Goal: Information Seeking & Learning: Find specific fact

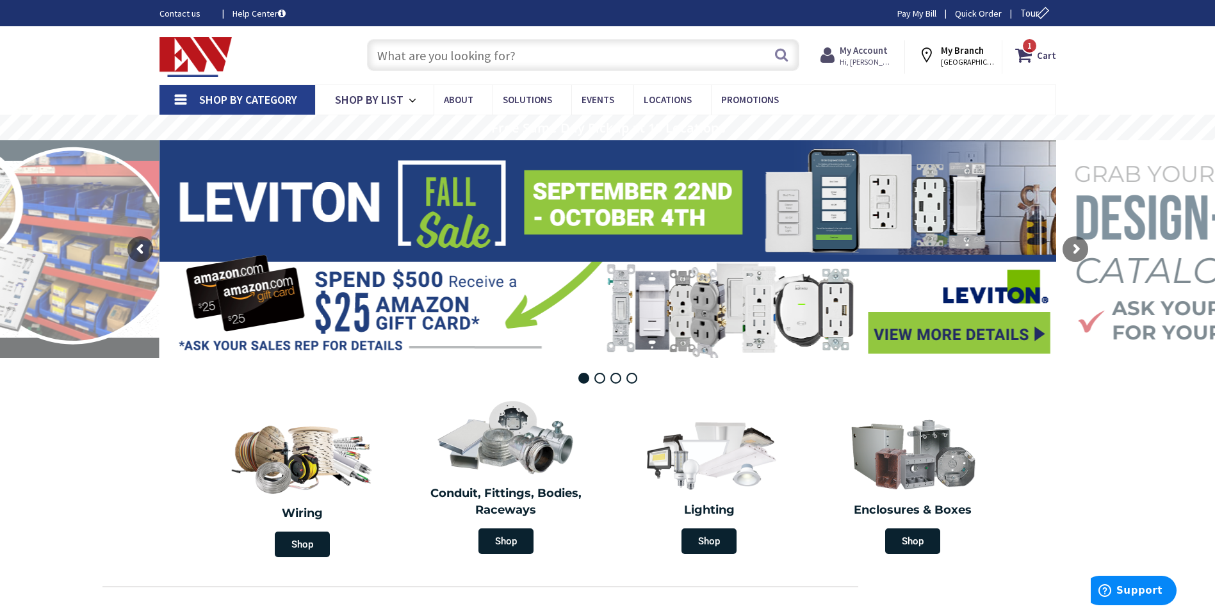
drag, startPoint x: 0, startPoint y: 0, endPoint x: 861, endPoint y: 50, distance: 862.3
click at [861, 50] on strong "My Account" at bounding box center [864, 50] width 48 height 12
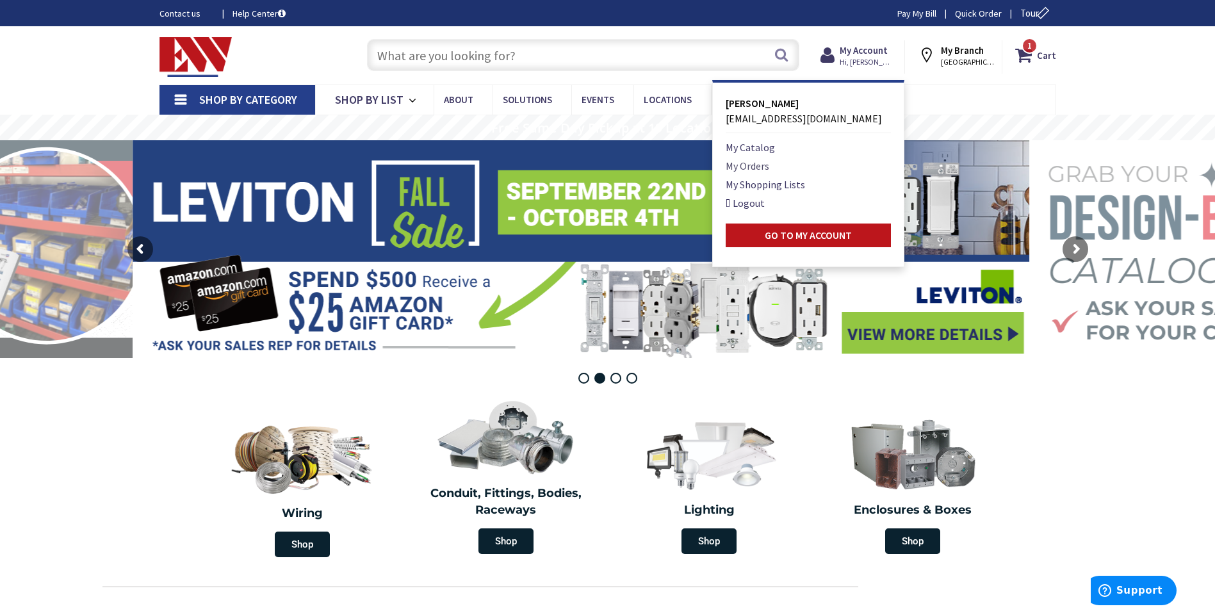
click at [760, 166] on link "My Orders" at bounding box center [748, 165] width 44 height 15
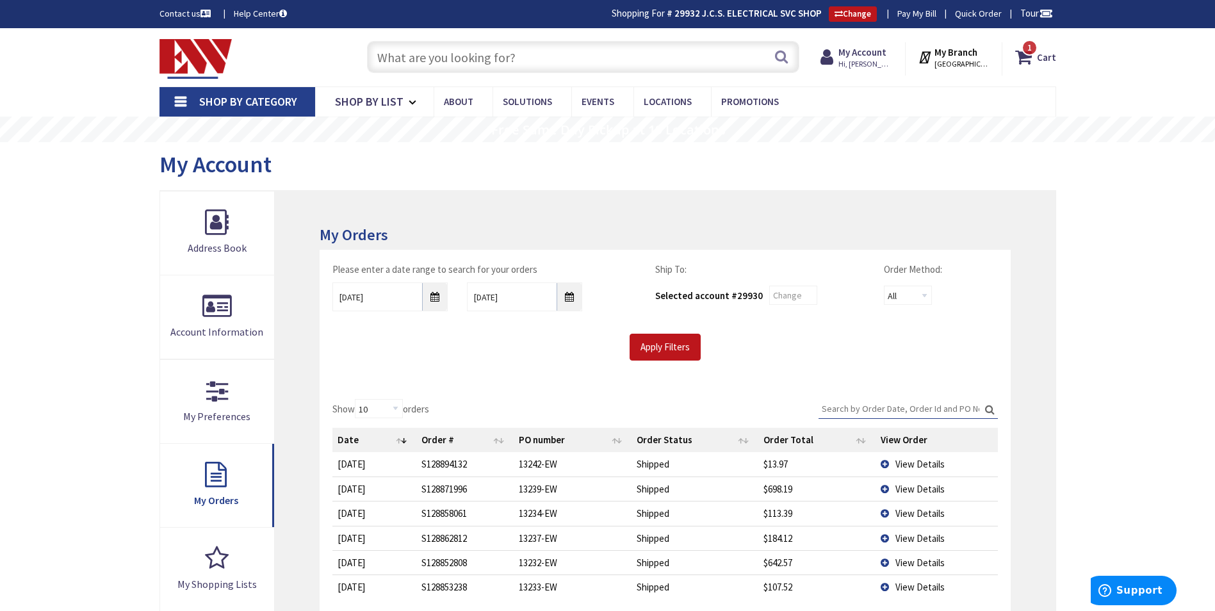
click at [872, 409] on input "Search:" at bounding box center [908, 408] width 179 height 19
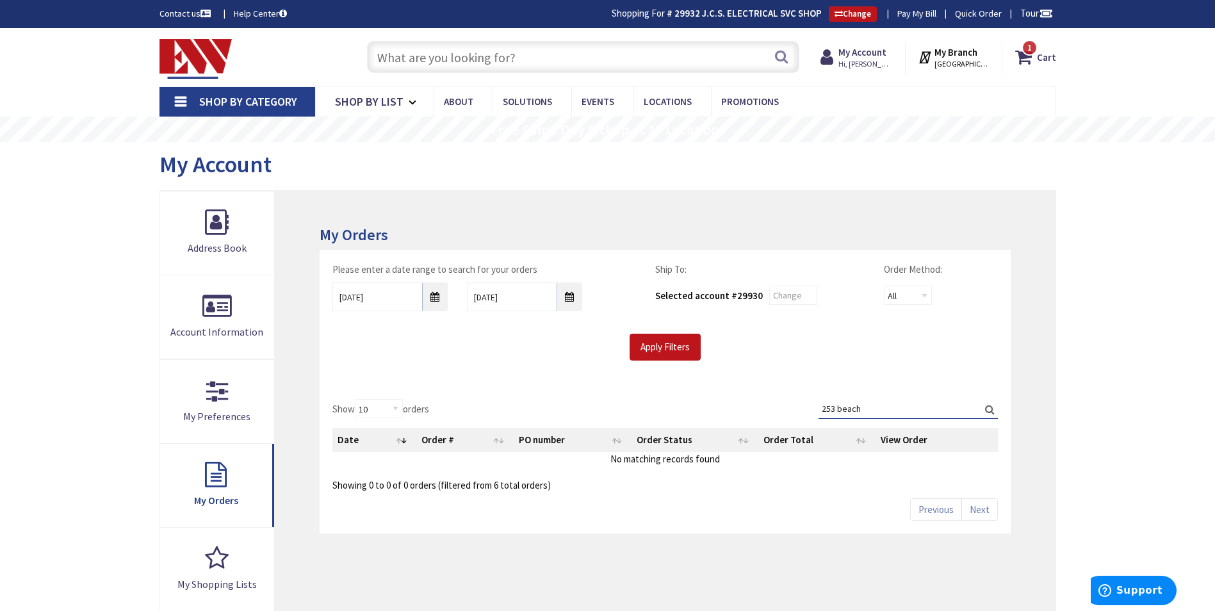
drag, startPoint x: 877, startPoint y: 409, endPoint x: 767, endPoint y: 409, distance: 109.5
click at [767, 409] on div "Show 10 25 50 100 orders Search: 253 beach Date Order # PO number Order Status …" at bounding box center [664, 445] width 665 height 93
type input "253"
click at [439, 297] on input "9/24/2025" at bounding box center [389, 296] width 115 height 29
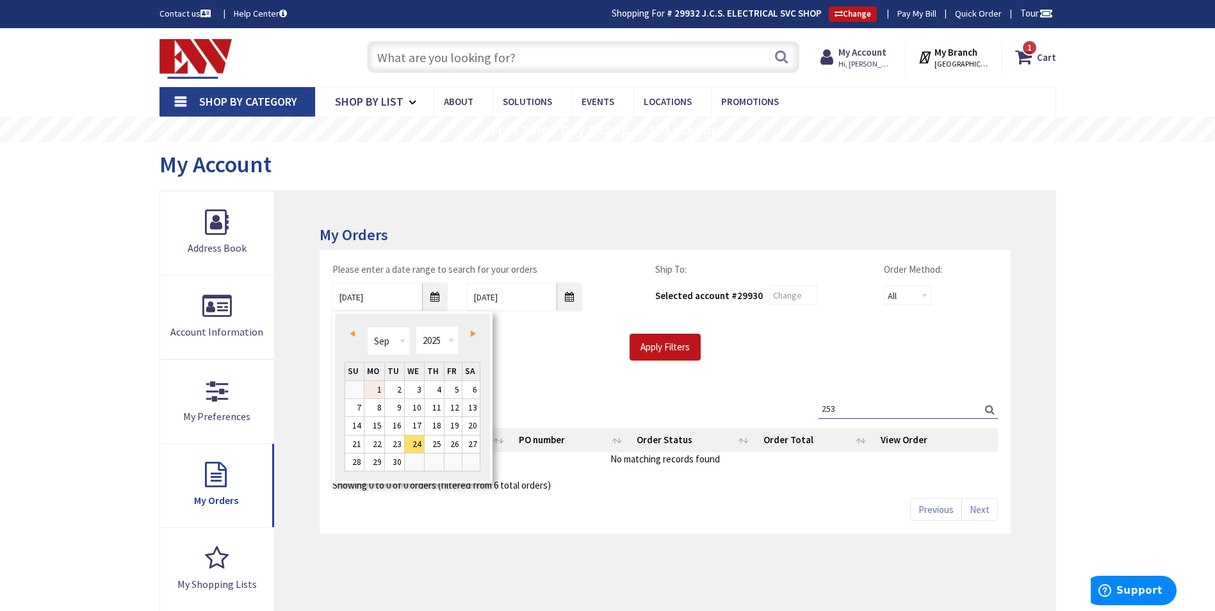
click at [372, 386] on link "1" at bounding box center [374, 389] width 20 height 17
type input "09/01/2025"
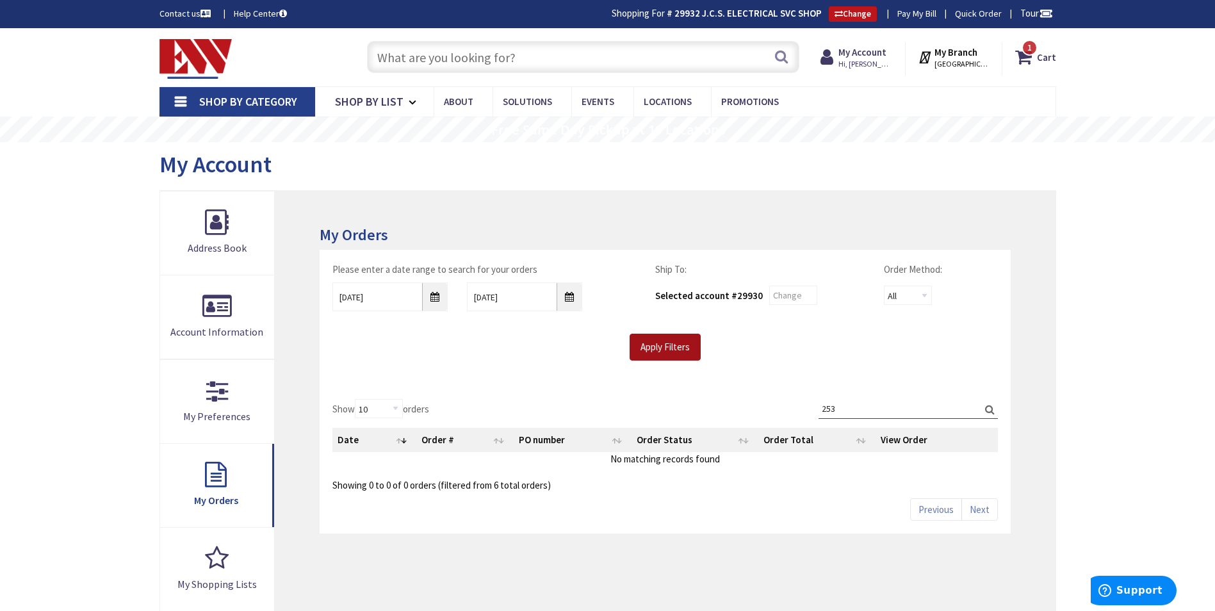
click at [670, 339] on input "Apply Filters" at bounding box center [665, 347] width 71 height 27
click at [868, 405] on input "Search:" at bounding box center [908, 408] width 179 height 19
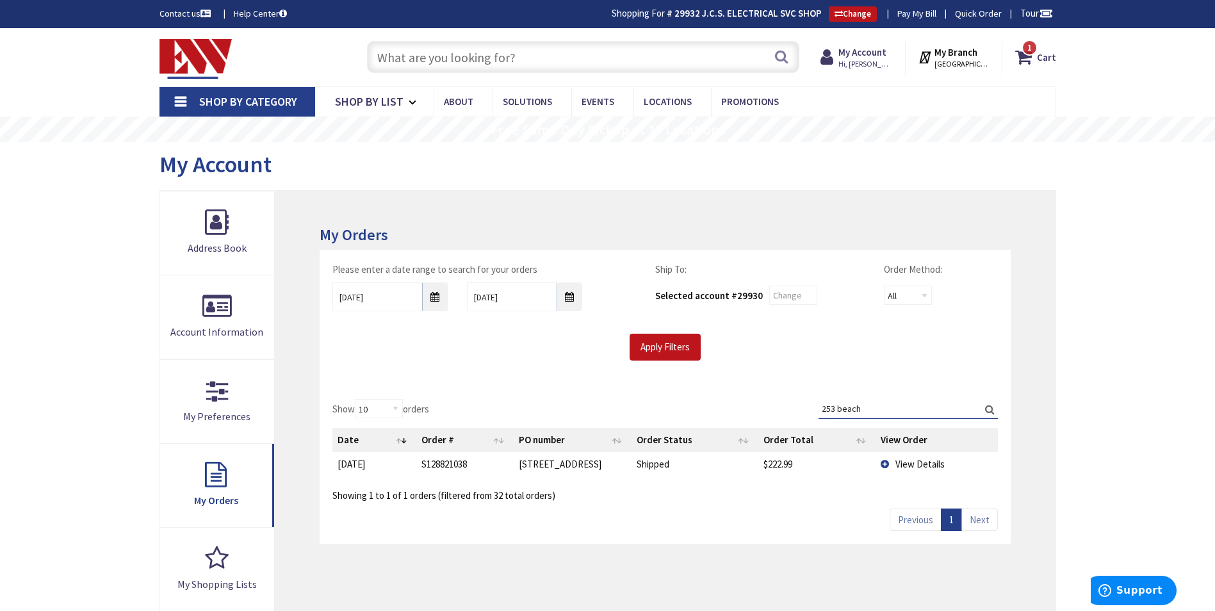
click at [911, 464] on span "View Details" at bounding box center [919, 464] width 49 height 12
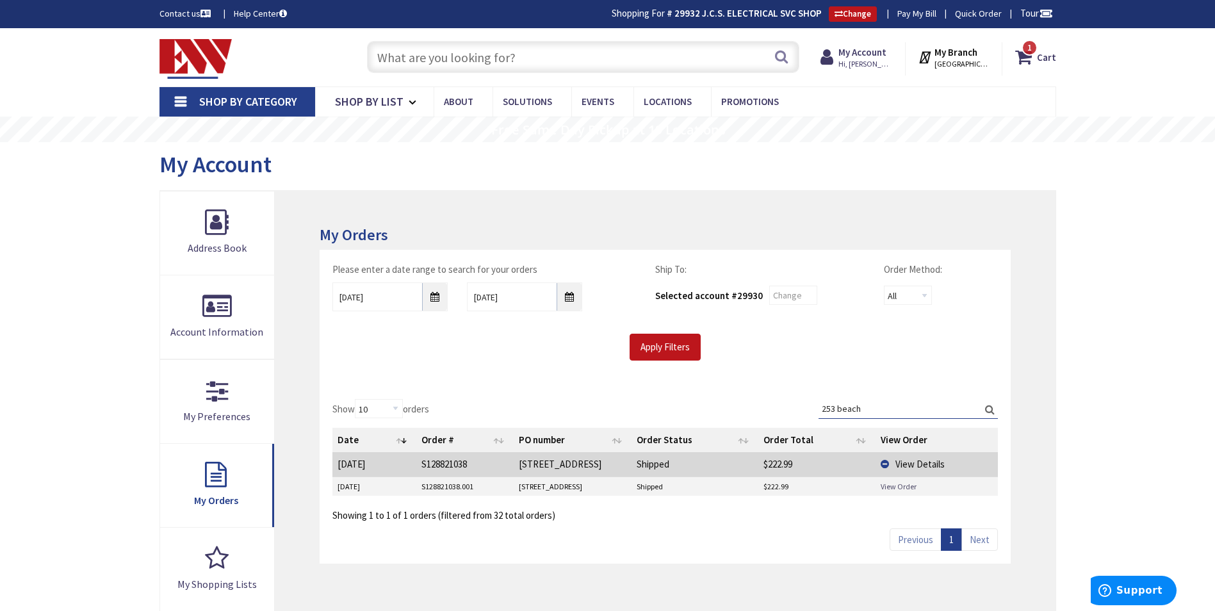
click at [897, 486] on link "View Order" at bounding box center [899, 486] width 36 height 11
drag, startPoint x: 871, startPoint y: 405, endPoint x: 800, endPoint y: 404, distance: 71.1
click at [800, 404] on div "Show 10 25 50 100 orders Search: 253 beach Date Order # PO number Order Status …" at bounding box center [664, 460] width 665 height 123
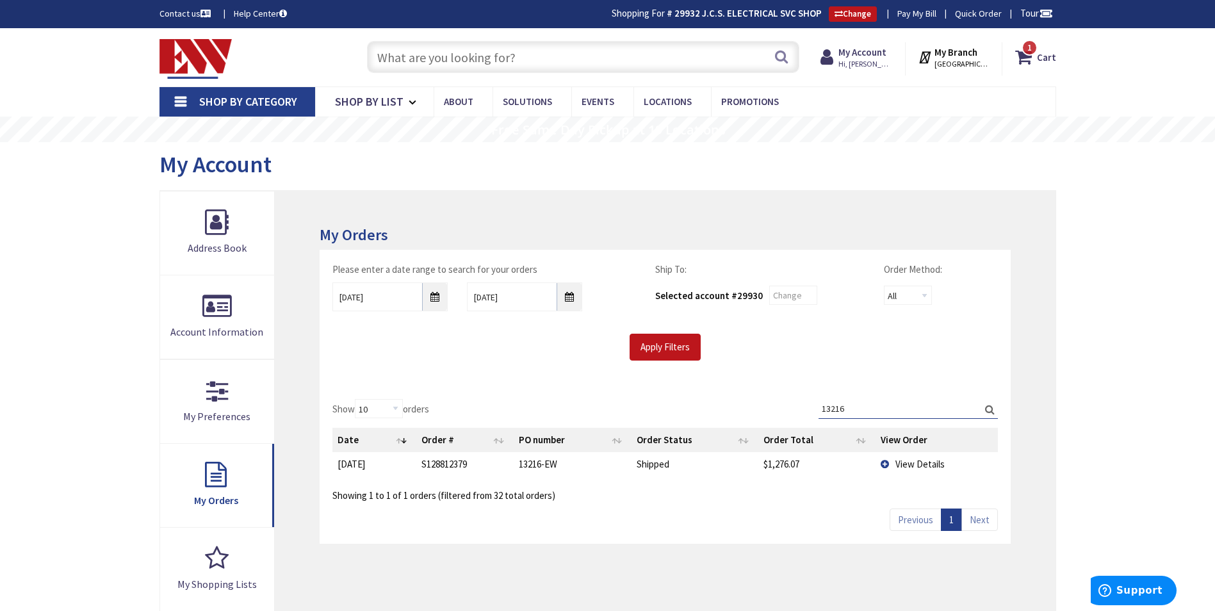
click at [903, 466] on span "View Details" at bounding box center [919, 464] width 49 height 12
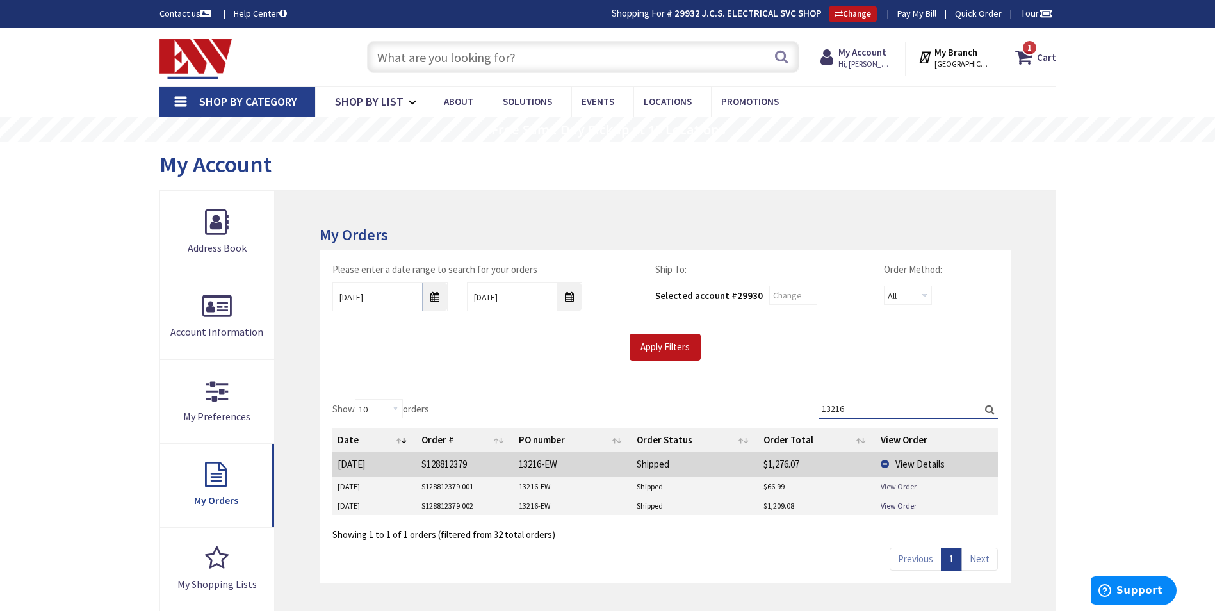
click at [899, 484] on link "View Order" at bounding box center [899, 486] width 36 height 11
click at [897, 505] on link "View Order" at bounding box center [899, 505] width 36 height 11
click at [854, 410] on input "13216" at bounding box center [908, 408] width 179 height 19
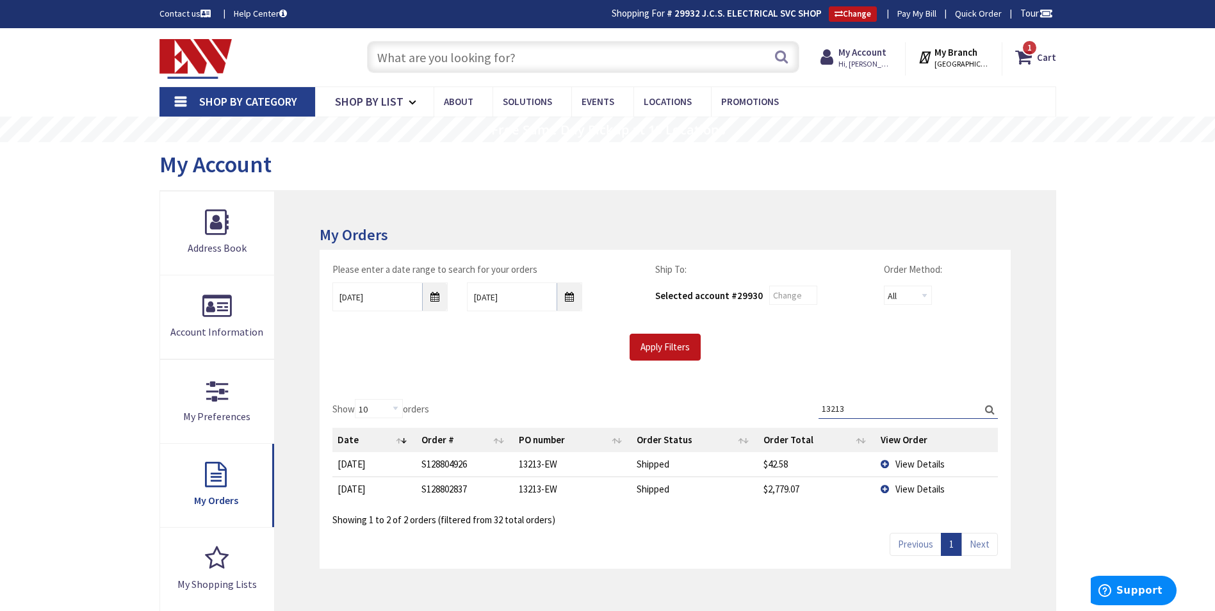
type input "13213"
click at [911, 467] on span "View Details" at bounding box center [919, 464] width 49 height 12
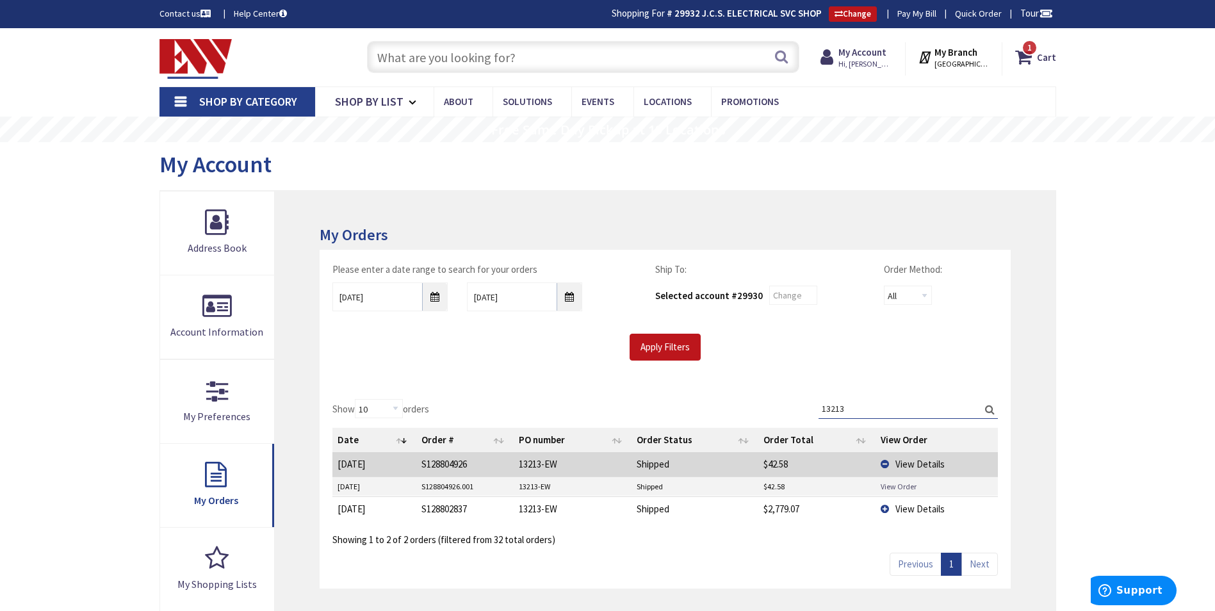
click at [908, 486] on link "View Order" at bounding box center [899, 486] width 36 height 11
click at [916, 500] on td "View Details" at bounding box center [937, 508] width 122 height 24
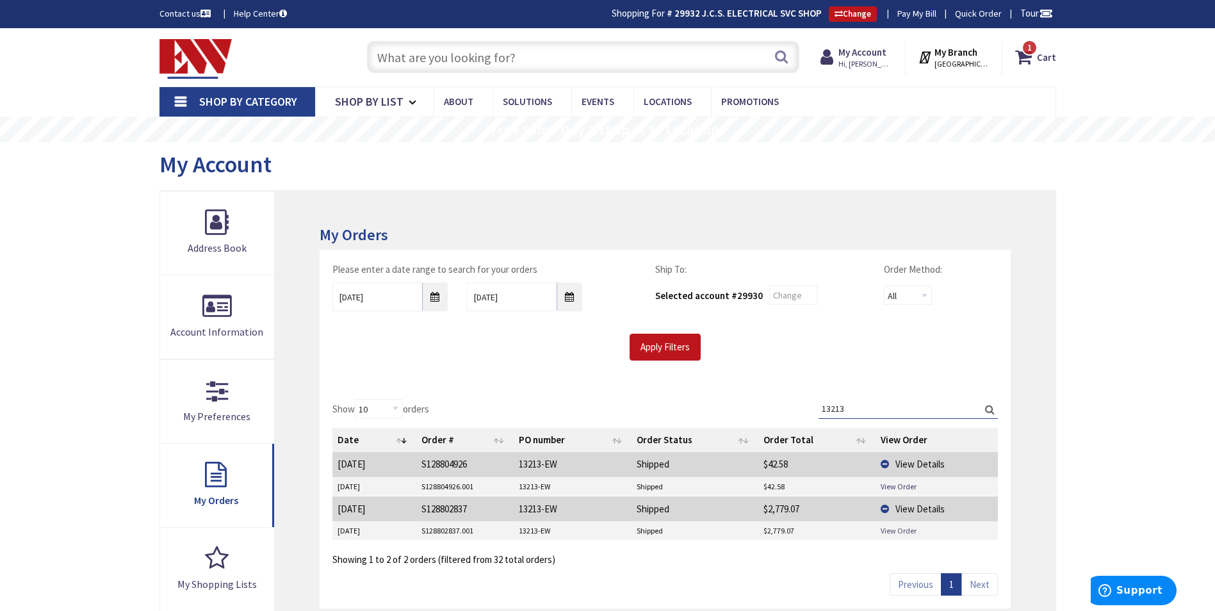
click at [895, 528] on link "View Order" at bounding box center [899, 530] width 36 height 11
click at [873, 405] on input "13213" at bounding box center [908, 408] width 179 height 19
click at [523, 61] on input "text" at bounding box center [583, 57] width 432 height 32
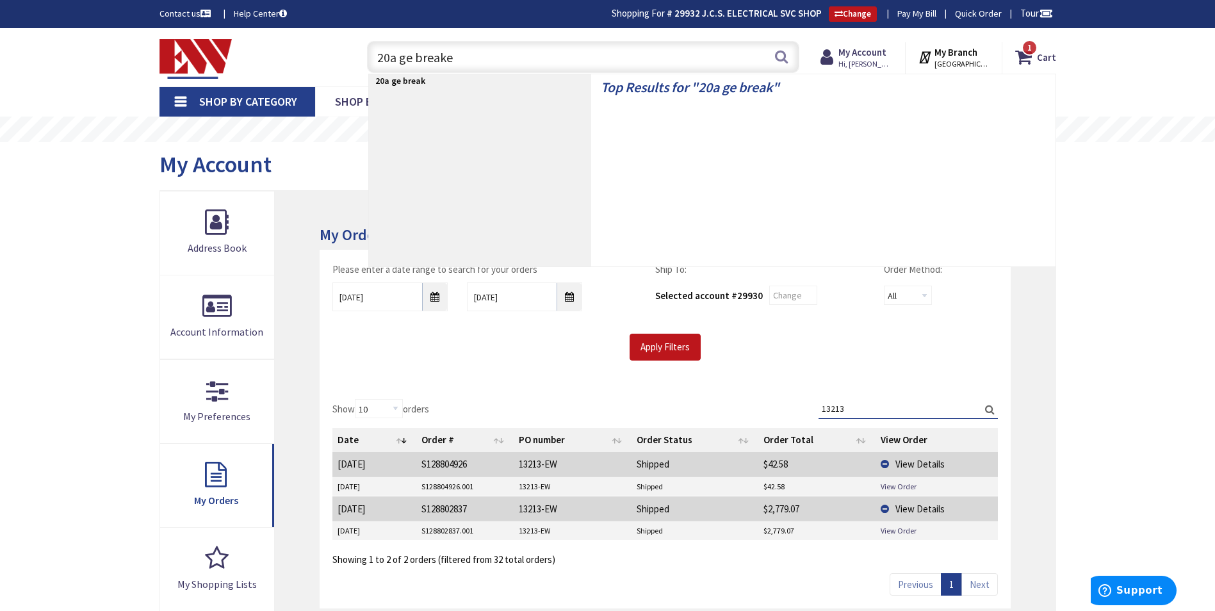
type input "20a ge breaker"
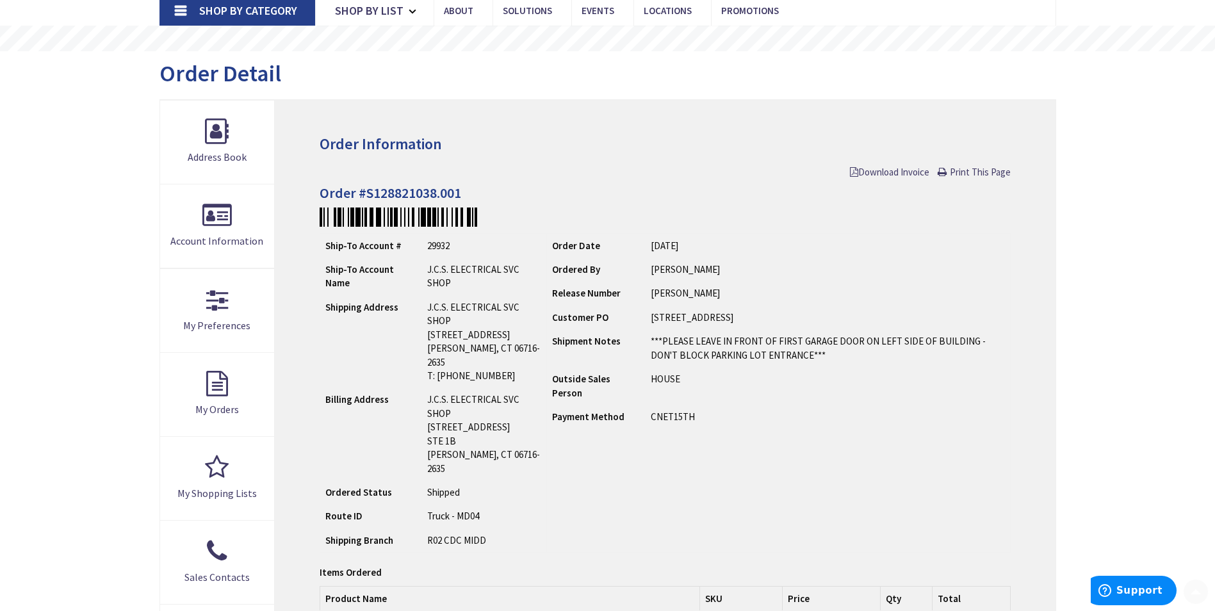
scroll to position [384, 0]
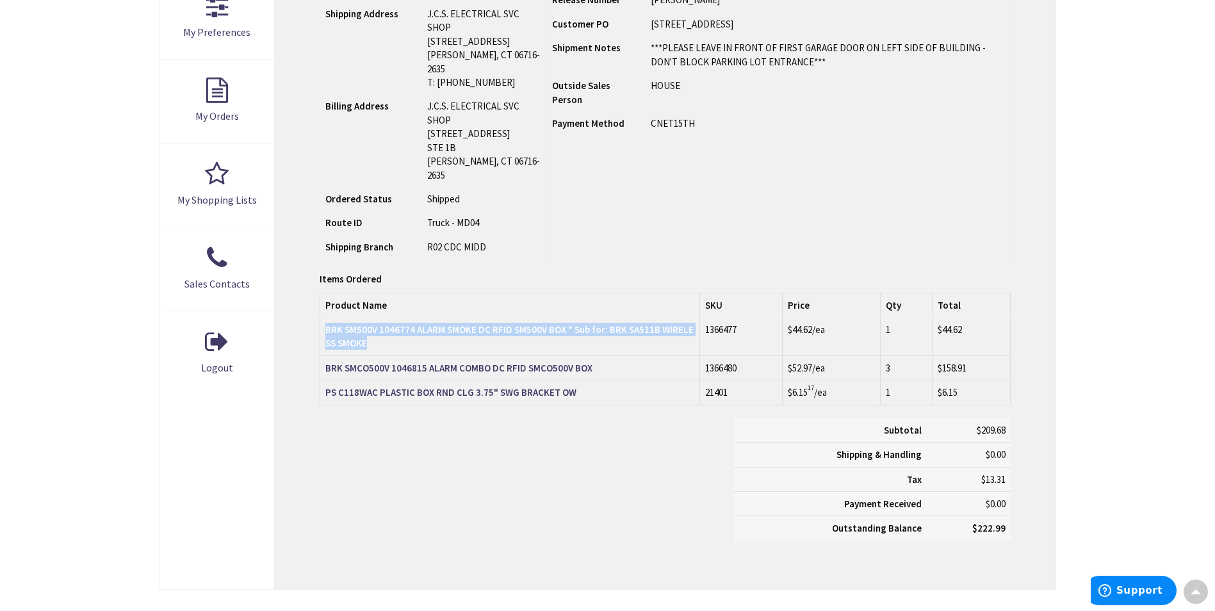
drag, startPoint x: 322, startPoint y: 298, endPoint x: 375, endPoint y: 322, distance: 57.6
click at [375, 322] on td "BRK SM500V 1046774 ALARM SMOKE DC RFID SM500V BOX * Sub for: BRK SA511B WIRELES…" at bounding box center [510, 337] width 380 height 38
copy strong "BRK SM500V 1046774 ALARM SMOKE DC RFID SM500V BOX * Sub for: BRK SA511B WIRELES…"
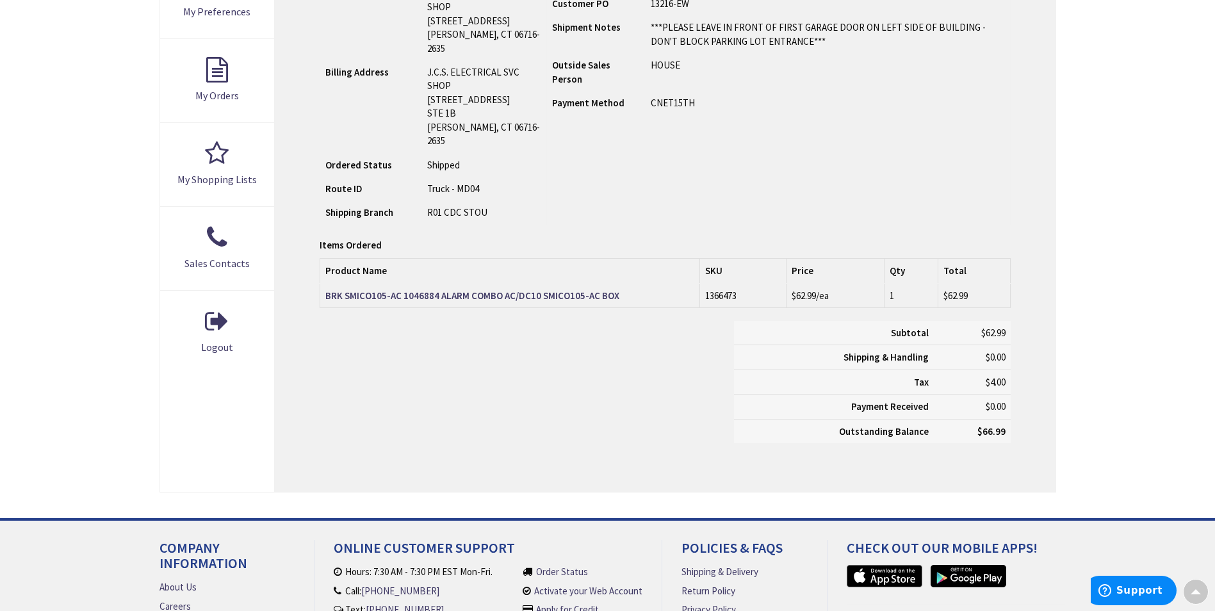
scroll to position [448, 0]
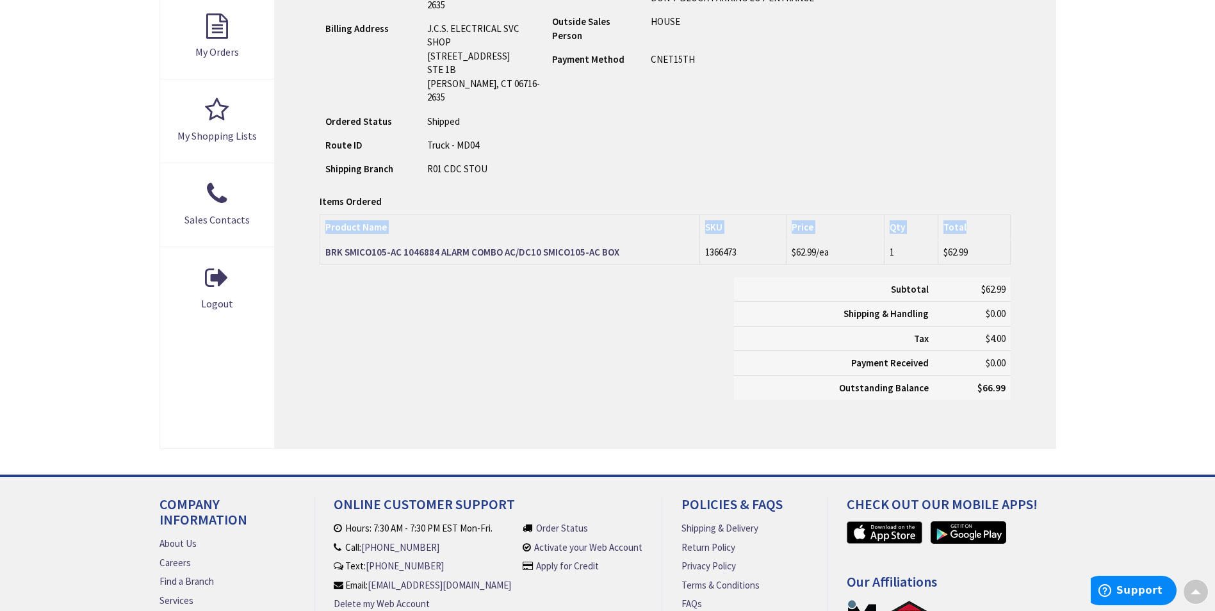
drag, startPoint x: 321, startPoint y: 224, endPoint x: 547, endPoint y: 239, distance: 226.6
click at [547, 239] on div "Items Ordered Product Name SKU Price Qty Total BRK SMICO105-AC 1046884 ALARM CO…" at bounding box center [665, 246] width 691 height 63
click at [293, 268] on div "Order Information Download Invoice Print This Page Order #S128812379.001 Ship-T…" at bounding box center [665, 96] width 780 height 706
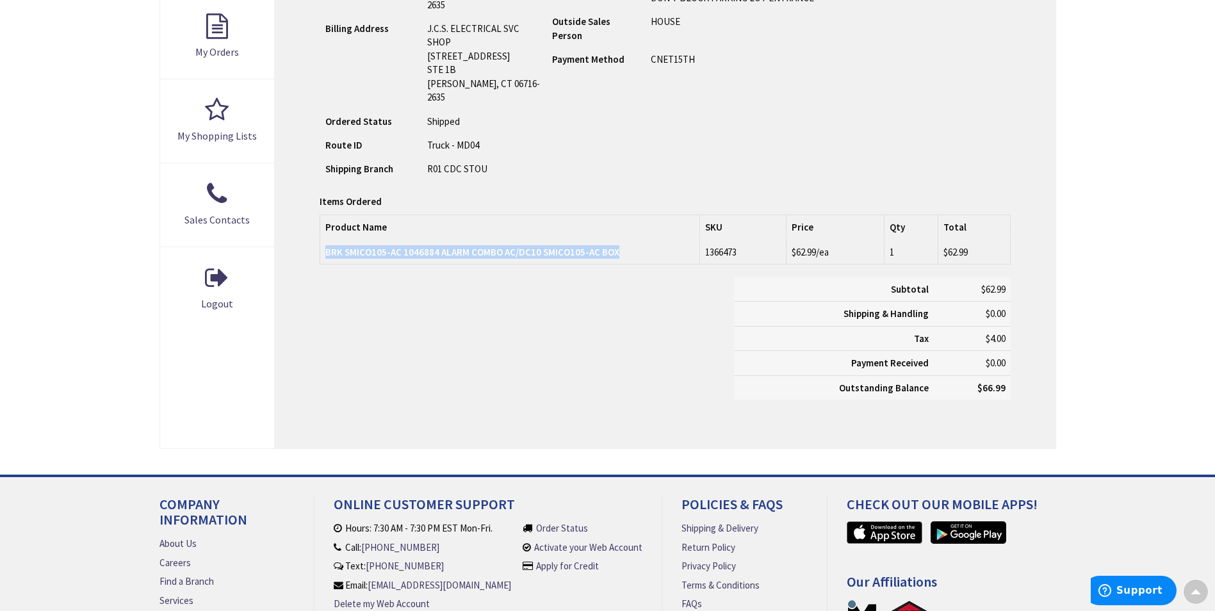
drag, startPoint x: 323, startPoint y: 223, endPoint x: 619, endPoint y: 229, distance: 296.0
click at [619, 240] on td "BRK SMICO105-AC 1046884 ALARM COMBO AC/DC10 SMICO105-AC BOX" at bounding box center [510, 252] width 380 height 24
copy strong "BRK SMICO105-AC 1046884 ALARM COMBO AC/DC10 SMICO105-AC BOX"
click at [500, 291] on div "Subtotal $62.99 Shipping & Handling $0.00 Tax $4.00 Payment Received" at bounding box center [665, 344] width 710 height 135
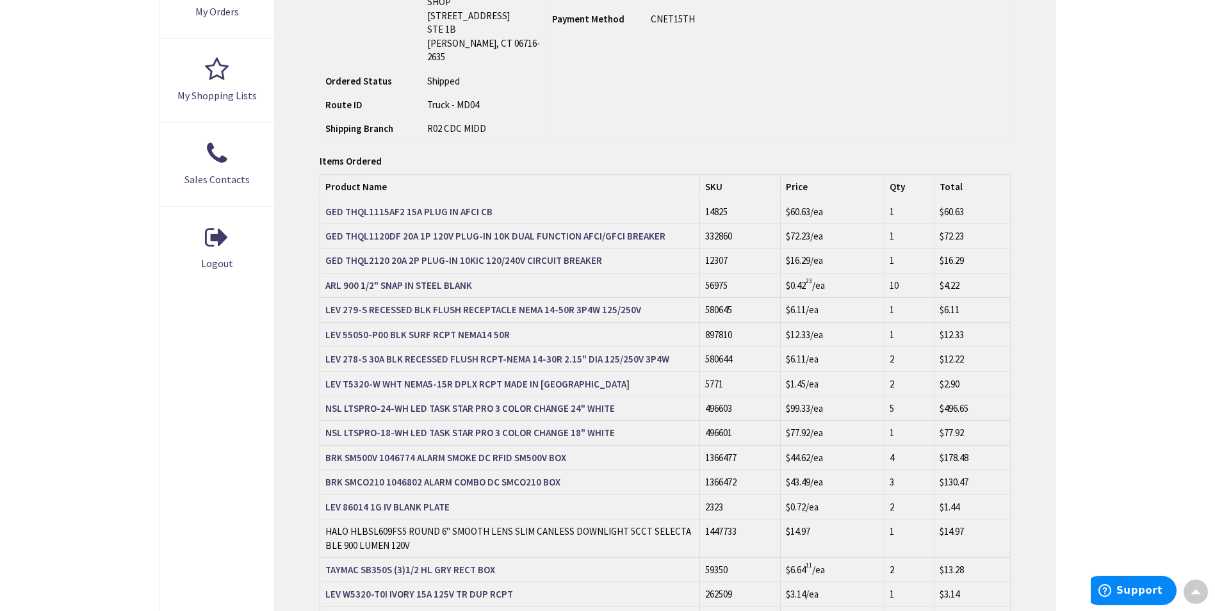
scroll to position [512, 0]
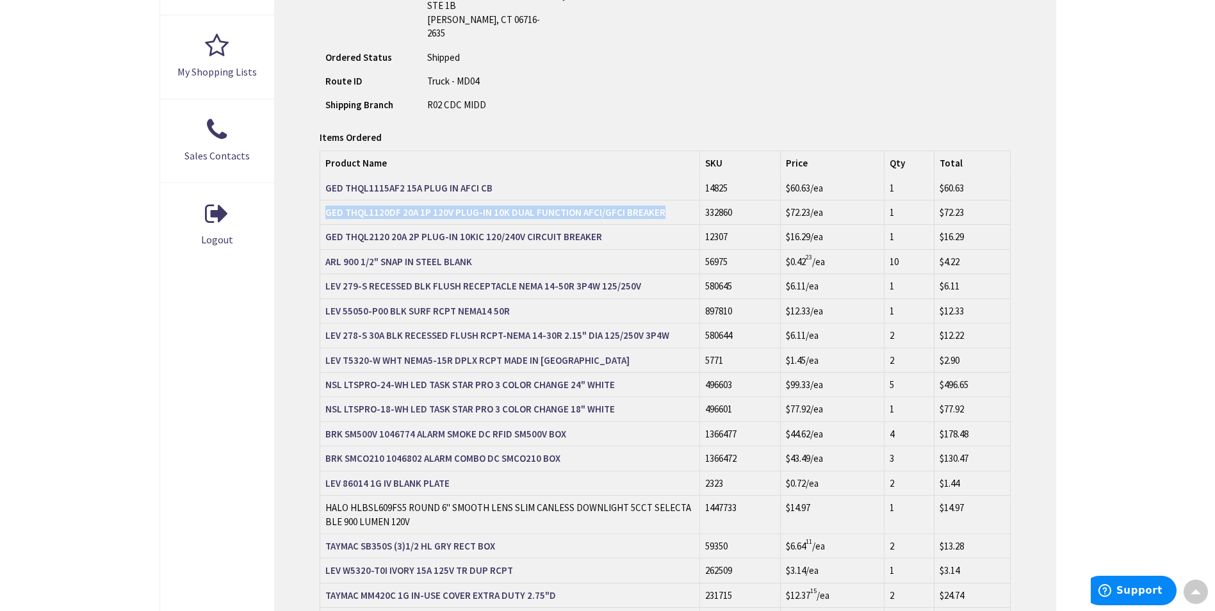
drag, startPoint x: 323, startPoint y: 186, endPoint x: 658, endPoint y: 184, distance: 335.0
click at [658, 200] on td "GED THQL1120DF 20A 1P 120V PLUG-IN 10K DUAL FUNCTION AFCI/GFCI BREAKER" at bounding box center [510, 212] width 380 height 24
copy strong "GED THQL1120DF 20A 1P 120V PLUG-IN 10K DUAL FUNCTION AFCI/GFCI BREAKER"
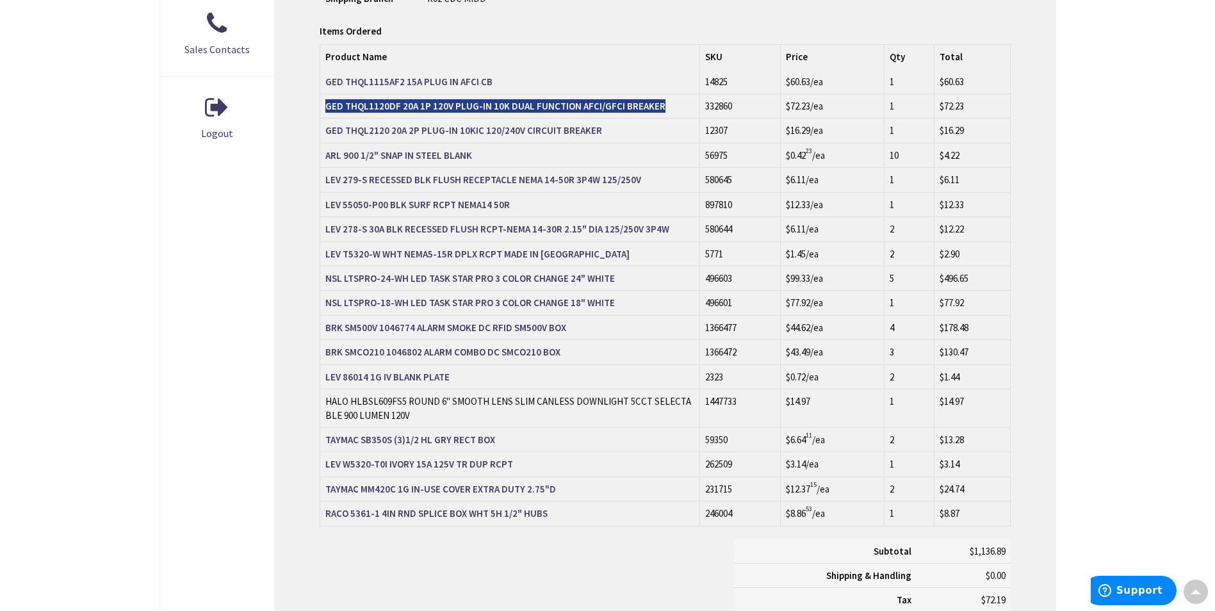
scroll to position [641, 0]
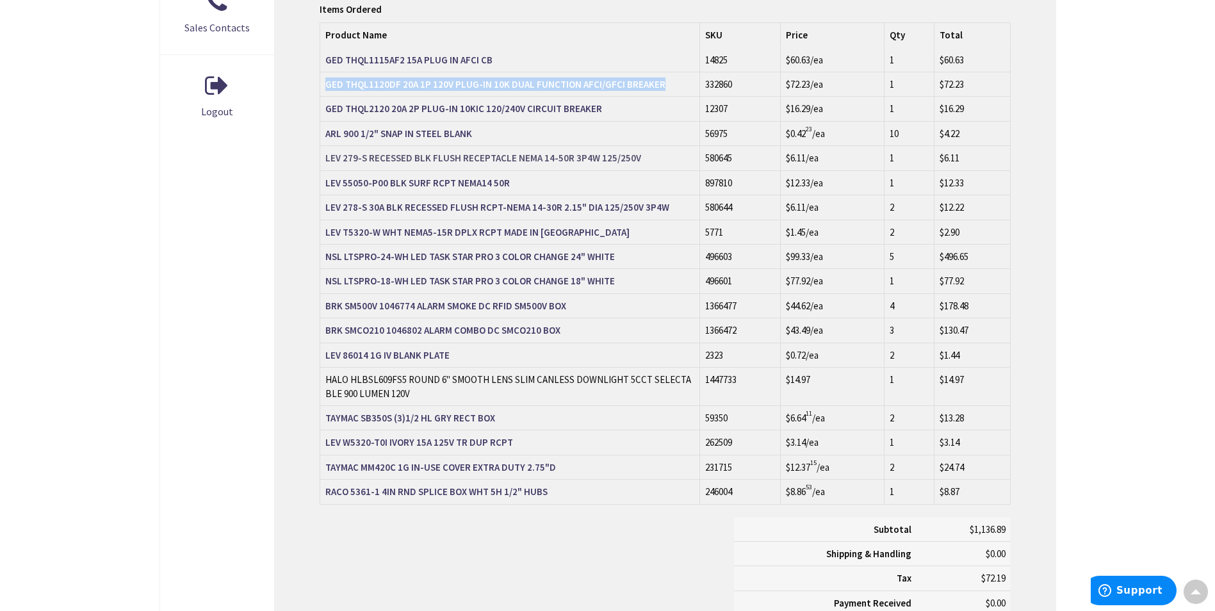
click at [379, 152] on strong "LEV 279-S RECESSED BLK FLUSH RECEPTACLE NEMA 14-50R 3P4W 125/250V" at bounding box center [483, 158] width 316 height 12
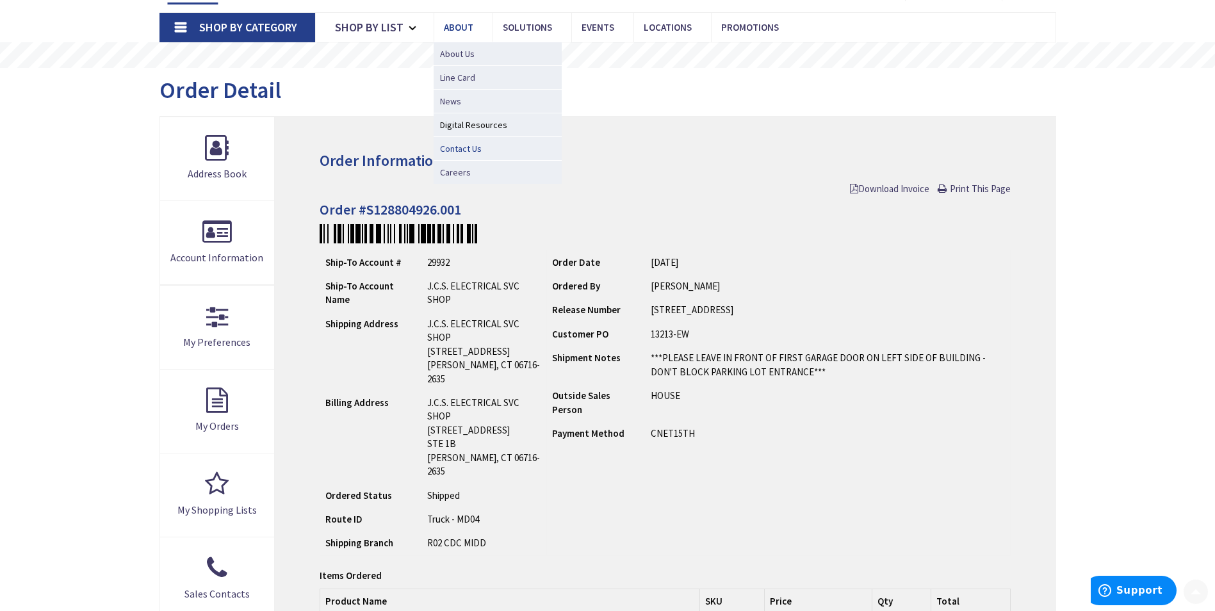
scroll to position [320, 0]
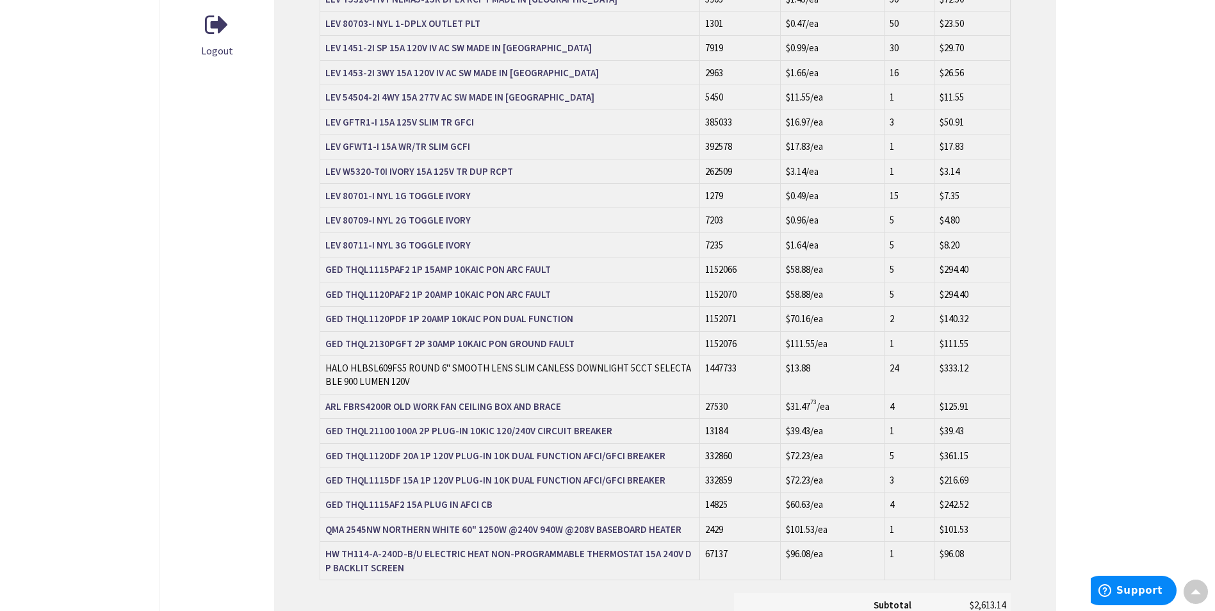
scroll to position [705, 0]
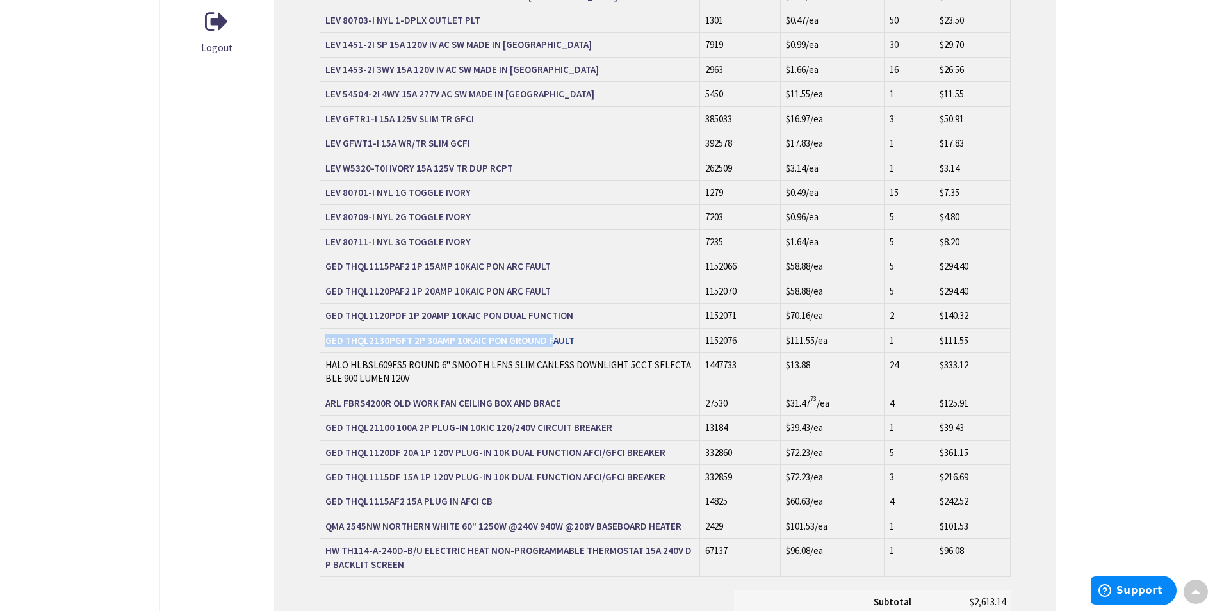
drag, startPoint x: 322, startPoint y: 309, endPoint x: 547, endPoint y: 320, distance: 225.7
click at [547, 328] on td "GED THQL2130PGFT 2P 30AMP 10KAIC PON GROUND FAULT" at bounding box center [510, 340] width 380 height 24
click at [219, 309] on div "Address Book Account Information My Preferences My Orders My Shopping Lists Sal…" at bounding box center [217, 123] width 115 height 1275
drag, startPoint x: 322, startPoint y: 311, endPoint x: 578, endPoint y: 312, distance: 256.2
click at [578, 328] on td "GED THQL2130PGFT 2P 30AMP 10KAIC PON GROUND FAULT" at bounding box center [510, 340] width 380 height 24
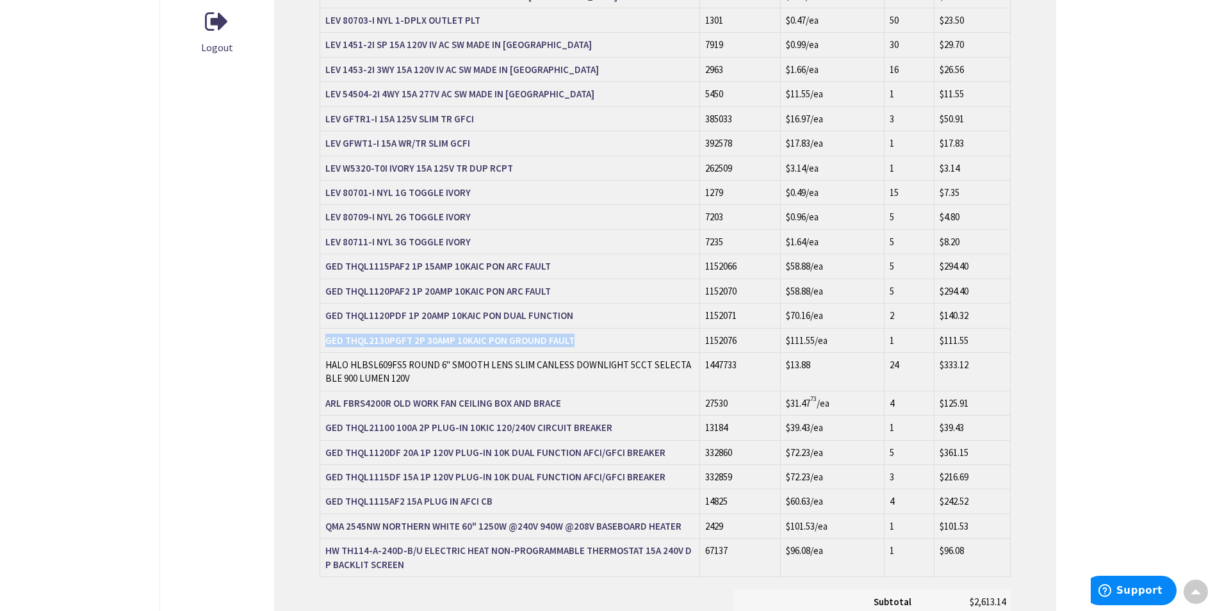
copy strong "GED THQL2130PGFT 2P 30AMP 10KAIC PON GROUND FAULT"
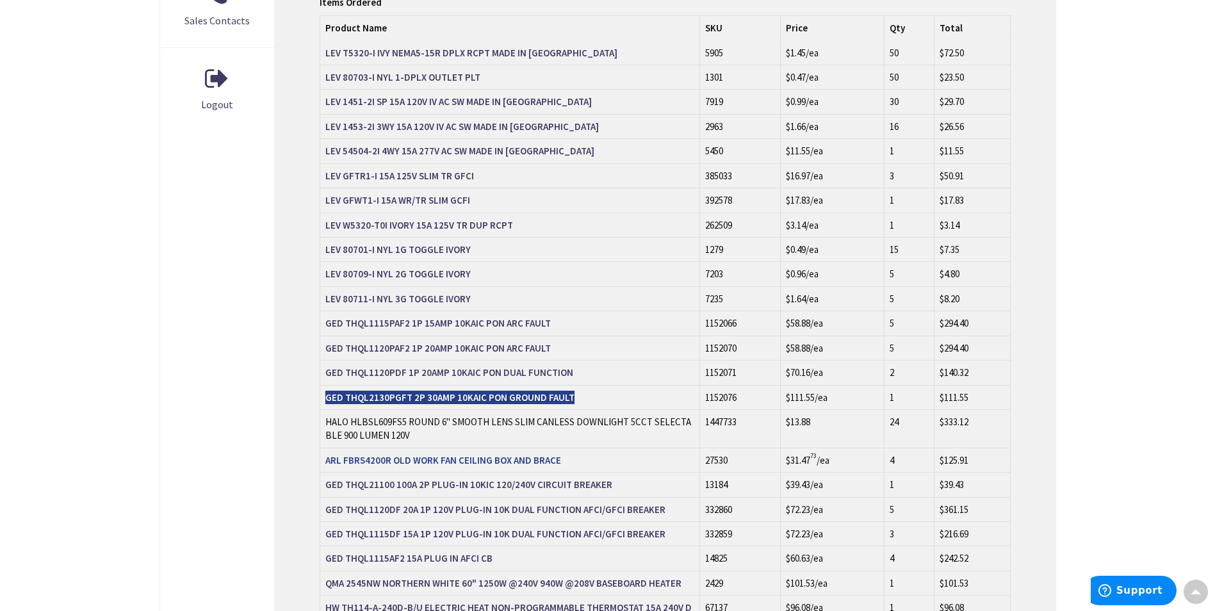
scroll to position [576, 0]
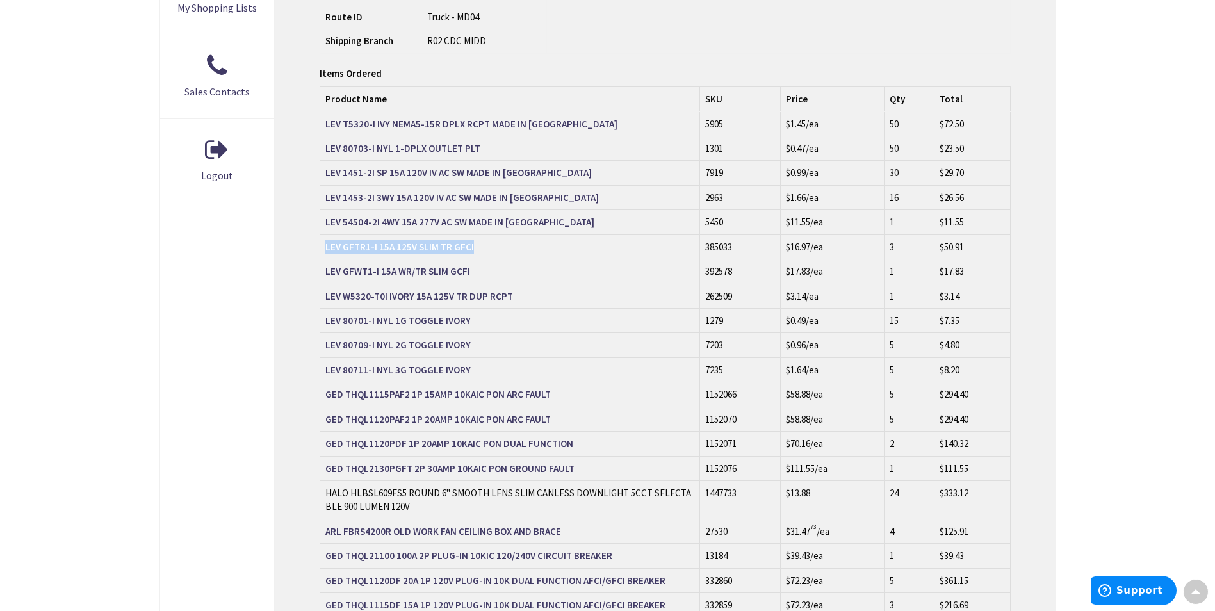
drag, startPoint x: 322, startPoint y: 217, endPoint x: 469, endPoint y: 225, distance: 147.5
click at [469, 234] on td "LEV GFTR1-I 15A 125V SLIM TR GFCI" at bounding box center [510, 246] width 380 height 24
copy strong "LEV GFTR1-I 15A 125V SLIM TR GFCI"
drag, startPoint x: 323, startPoint y: 268, endPoint x: 509, endPoint y: 272, distance: 185.2
click at [509, 284] on td "LEV W5320-T0I IVORY 15A 125V TR DUP RCPT" at bounding box center [510, 296] width 380 height 24
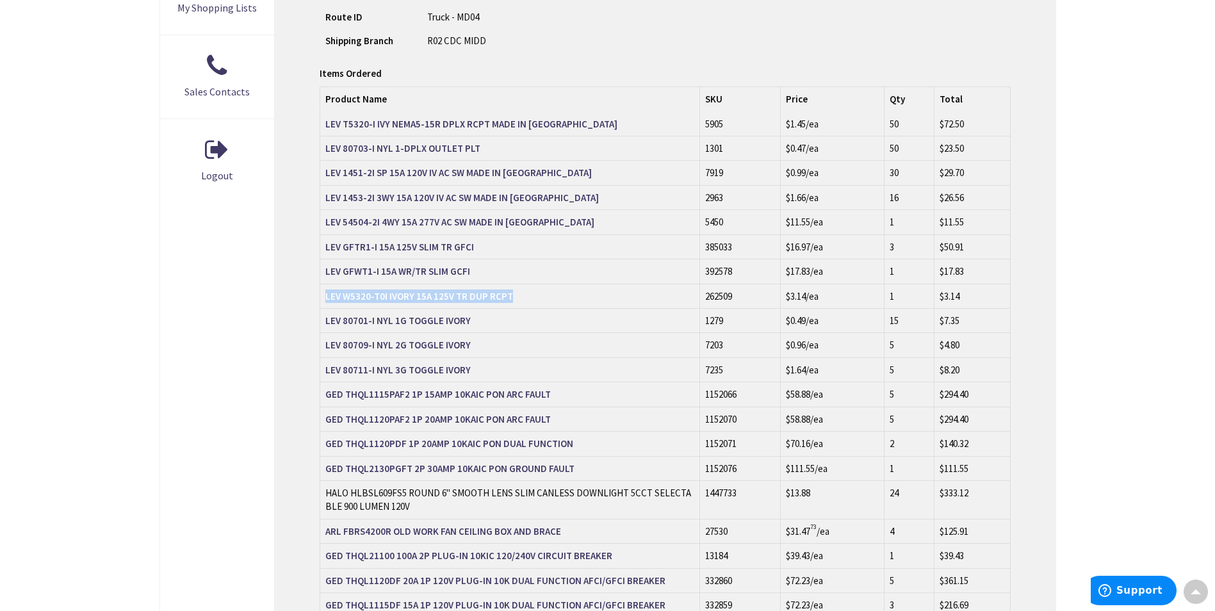
copy strong "LEV W5320-T0I IVORY 15A 125V TR DUP RCPT"
drag, startPoint x: 322, startPoint y: 240, endPoint x: 470, endPoint y: 247, distance: 147.5
click at [470, 259] on td "LEV GFWT1-I 15A WR/TR SLIM GCFI" at bounding box center [510, 271] width 380 height 24
copy strong "LEV GFWT1-I 15A WR/TR SLIM GCFI"
drag, startPoint x: 323, startPoint y: 145, endPoint x: 400, endPoint y: 147, distance: 76.9
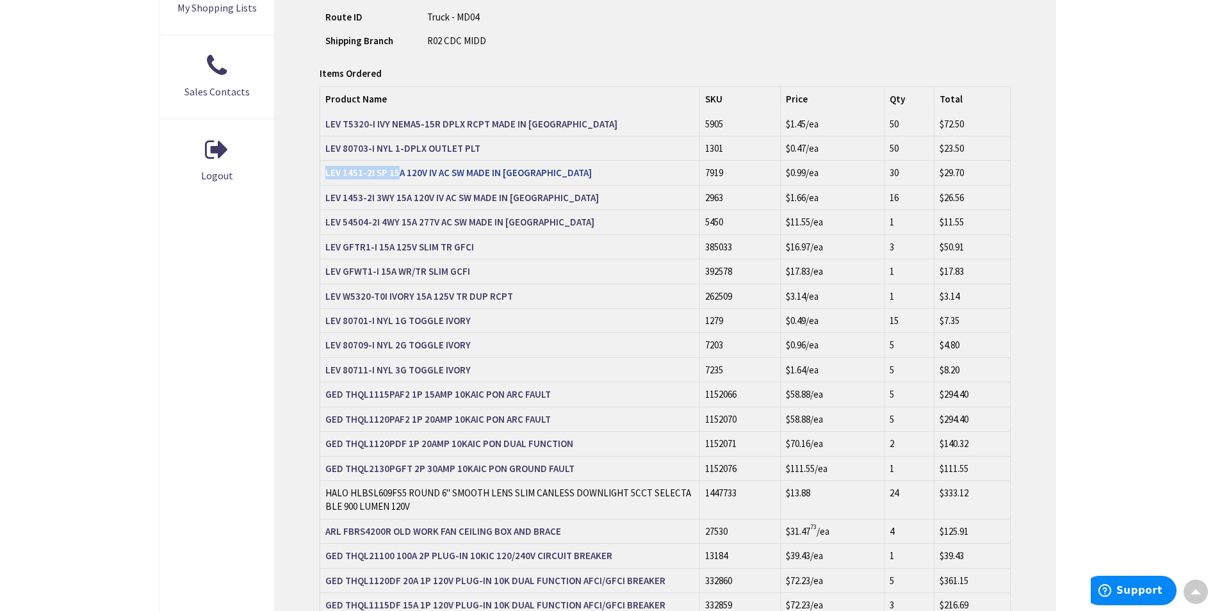
click at [400, 161] on td "LEV 1451-2I SP 15A 120V IV AC SW MADE IN USA" at bounding box center [510, 173] width 380 height 24
drag, startPoint x: 322, startPoint y: 169, endPoint x: 465, endPoint y: 170, distance: 142.8
click at [465, 185] on td "LEV 1453-2I 3WY 15A 120V IV AC SW MADE IN USA" at bounding box center [510, 197] width 380 height 24
copy strong "LEV 1453-2I 3WY 15A 120V IV AC SW"
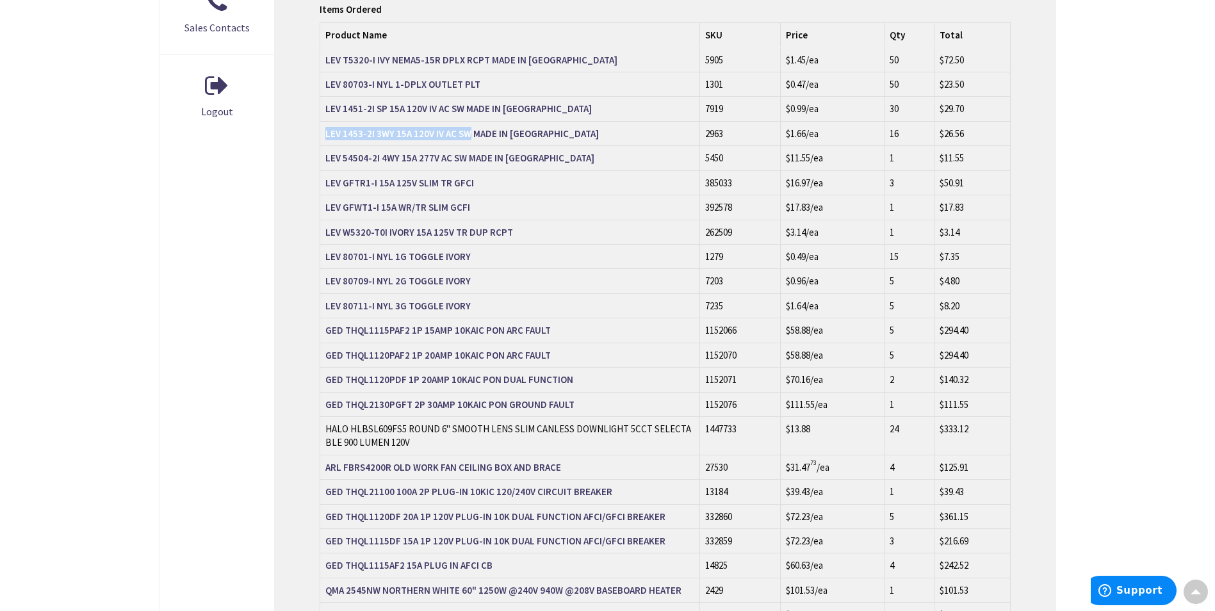
scroll to position [705, 0]
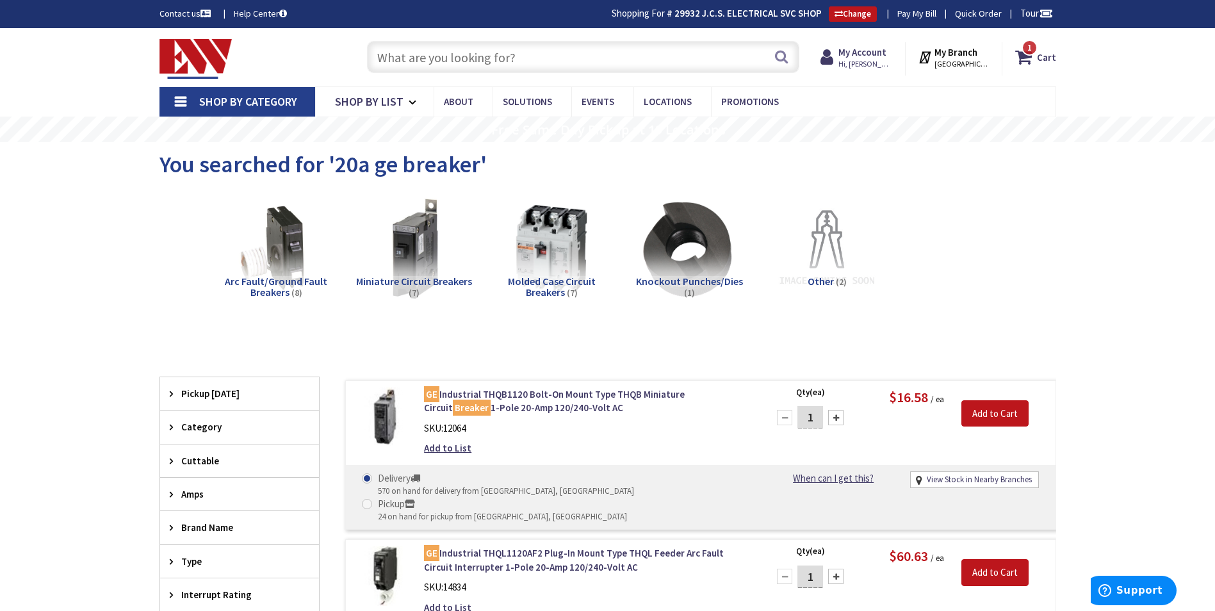
click at [521, 63] on input "text" at bounding box center [583, 57] width 432 height 32
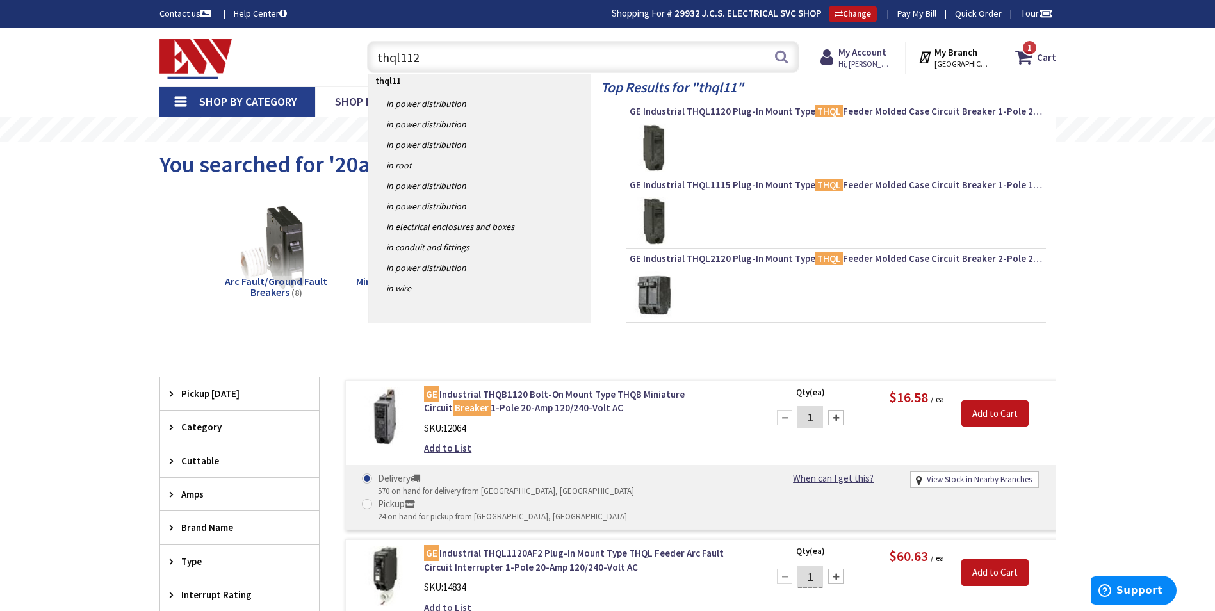
type input "thql1120"
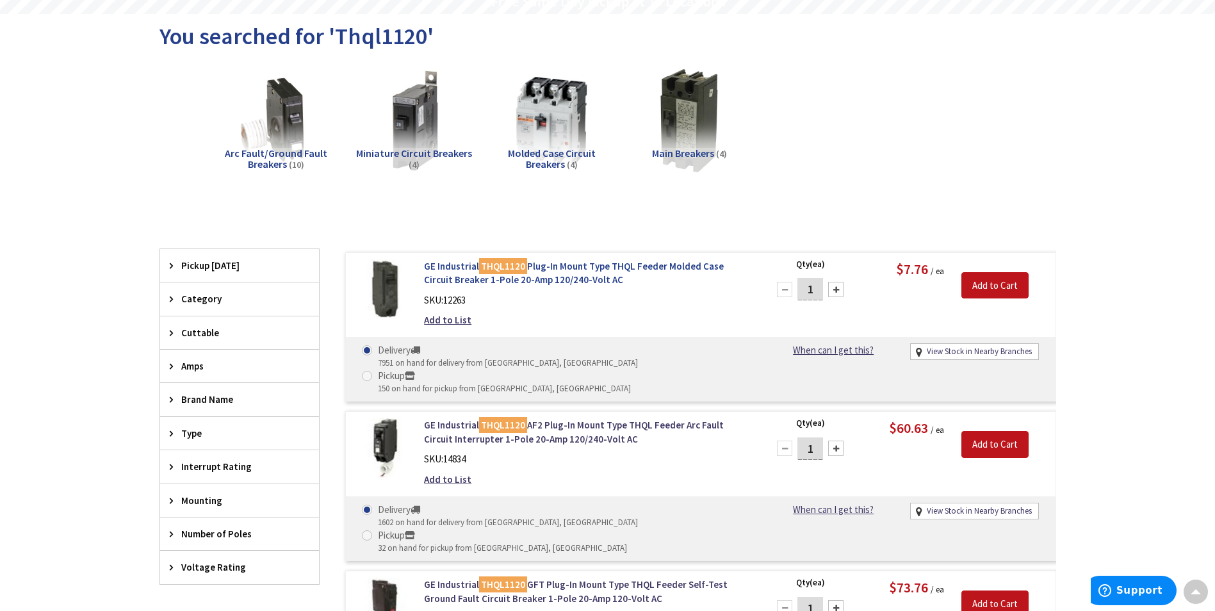
scroll to position [130, 0]
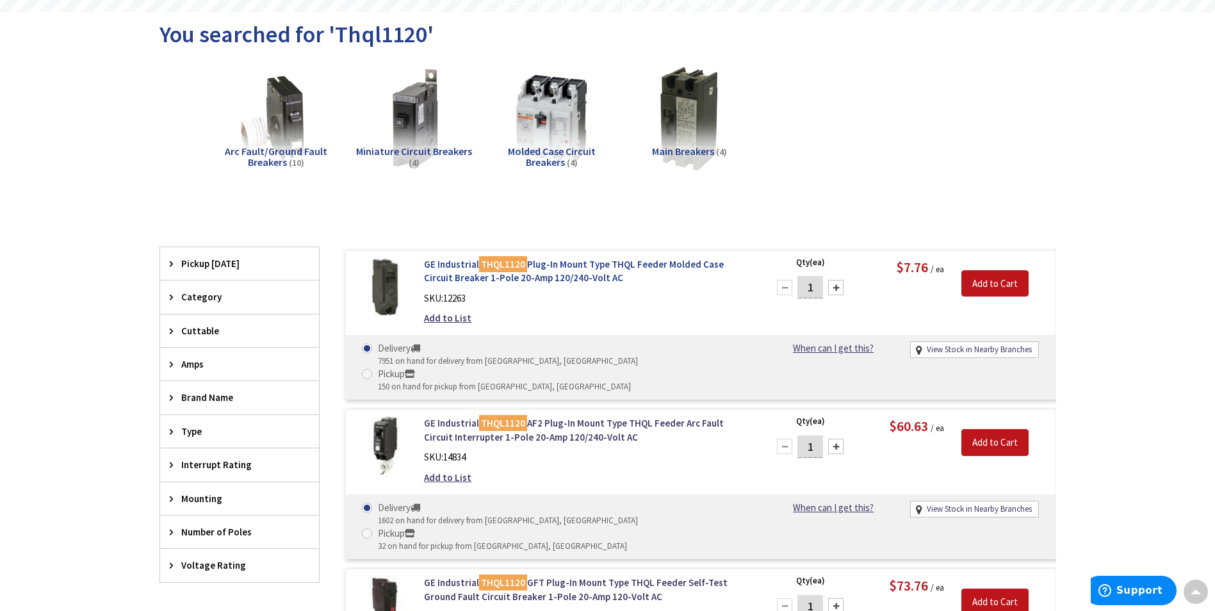
drag, startPoint x: 420, startPoint y: 263, endPoint x: 584, endPoint y: 275, distance: 163.8
click at [584, 275] on div "GE Industrial THQL1120 Plug-In Mount Type THQL Feeder Molded Case Circuit Break…" at bounding box center [586, 294] width 345 height 74
copy link "GE Industrial THQL1120 Plug-In Mount Type THQL Feeder Molded Case Circuit Break…"
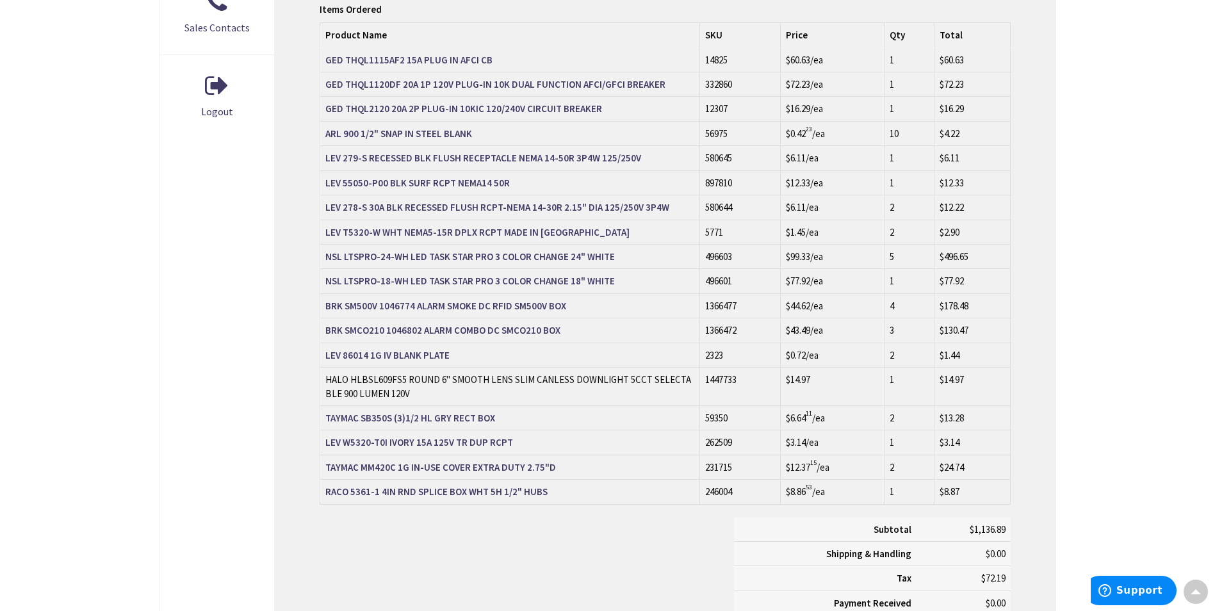
scroll to position [641, 0]
drag, startPoint x: 322, startPoint y: 156, endPoint x: 506, endPoint y: 158, distance: 183.8
click at [506, 170] on td "LEV 55050-P00 BLK SURF RCPT NEMA14 50R" at bounding box center [510, 182] width 380 height 24
copy strong "LEV 55050-P00 BLK SURF RCPT NEMA14 50R"
drag, startPoint x: 323, startPoint y: 179, endPoint x: 474, endPoint y: 181, distance: 150.5
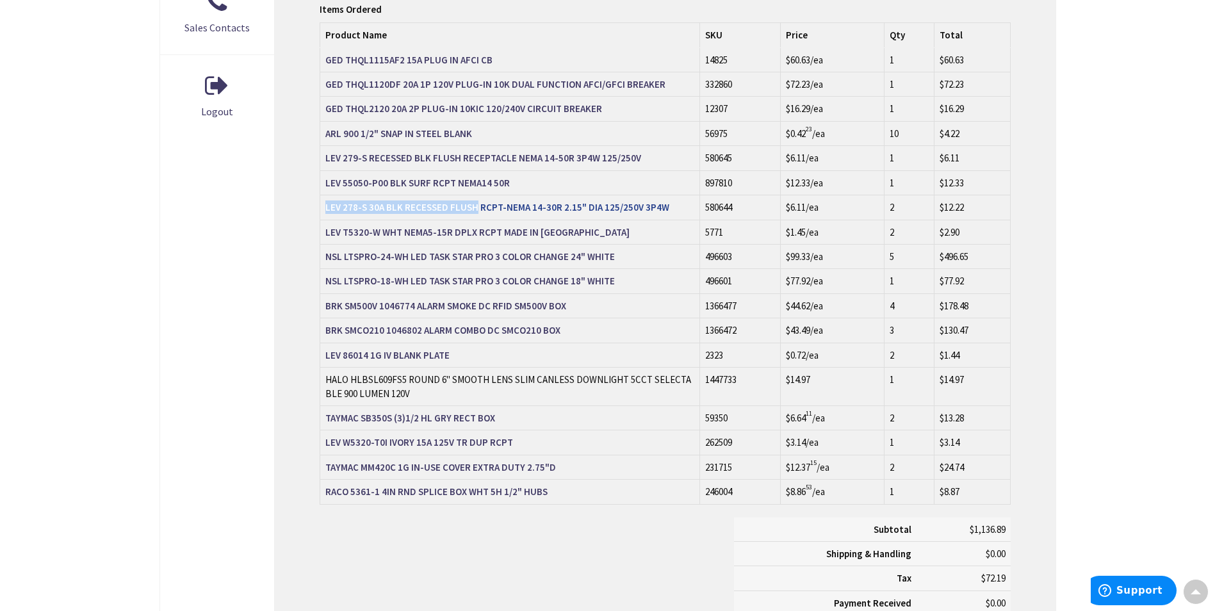
click at [474, 195] on td "LEV 278-S 30A BLK RECESSED FLUSH RCPT-NEMA 14-30R 2.15" DIA 125/250V 3P4W" at bounding box center [510, 207] width 380 height 24
click at [479, 201] on strong "LEV 278-S 30A BLK RECESSED FLUSH RCPT-NEMA 14-30R 2.15" DIA 125/250V 3P4W" at bounding box center [497, 207] width 344 height 12
drag, startPoint x: 323, startPoint y: 178, endPoint x: 555, endPoint y: 178, distance: 232.5
click at [555, 195] on td "LEV 278-S 30A BLK RECESSED FLUSH RCPT-NEMA 14-30R 2.15" DIA 125/250V 3P4W" at bounding box center [510, 207] width 380 height 24
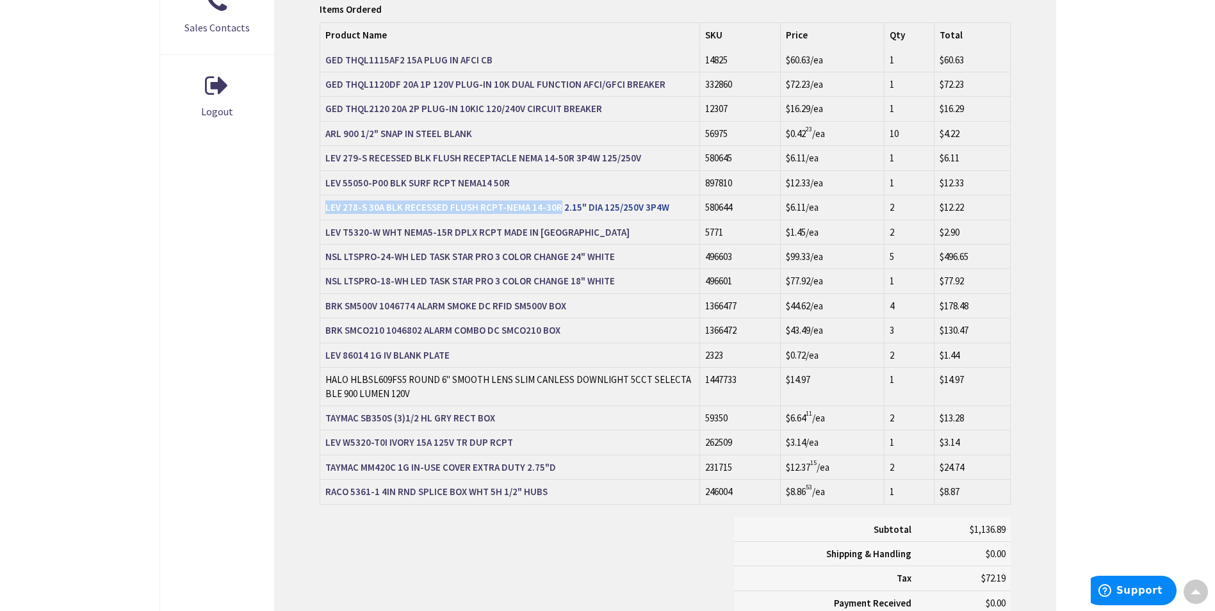
copy strong "LEV 278-S 30A BLK RECESSED FLUSH RCPT-NEMA 14-30R"
drag, startPoint x: 323, startPoint y: 155, endPoint x: 509, endPoint y: 152, distance: 186.4
click at [509, 170] on td "LEV 55050-P00 BLK SURF RCPT NEMA14 50R" at bounding box center [510, 182] width 380 height 24
drag, startPoint x: 322, startPoint y: 130, endPoint x: 663, endPoint y: 131, distance: 341.4
click at [663, 146] on td "LEV 279-S RECESSED BLK FLUSH RECEPTACLE NEMA 14-50R 3P4W 125/250V" at bounding box center [510, 158] width 380 height 24
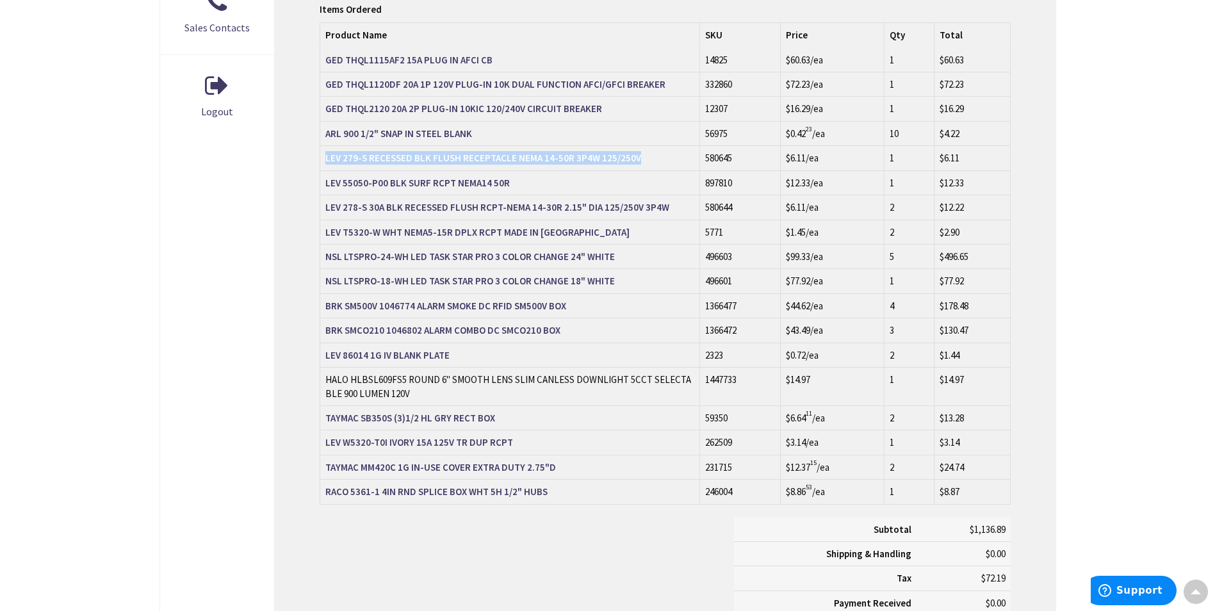
copy strong "LEV 279-S RECESSED BLK FLUSH RECEPTACLE NEMA 14-50R 3P4W 125/250V"
drag, startPoint x: 325, startPoint y: 351, endPoint x: 407, endPoint y: 365, distance: 83.8
click at [407, 368] on td "HALO HLBSL609FS5 ROUND 6" SMOOTH LENS SLIM CANLESS DOWNLIGHT 5CCT SELECTABLE 90…" at bounding box center [510, 387] width 380 height 38
copy td "HALO HLBSL609FS5 ROUND 6" SMOOTH LENS SLIM CANLESS DOWNLIGHT 5CCT SELECTABLE 90…"
click at [400, 412] on strong "TAYMAC SB350S (3)1/2 HL GRY RECT BOX" at bounding box center [410, 418] width 170 height 12
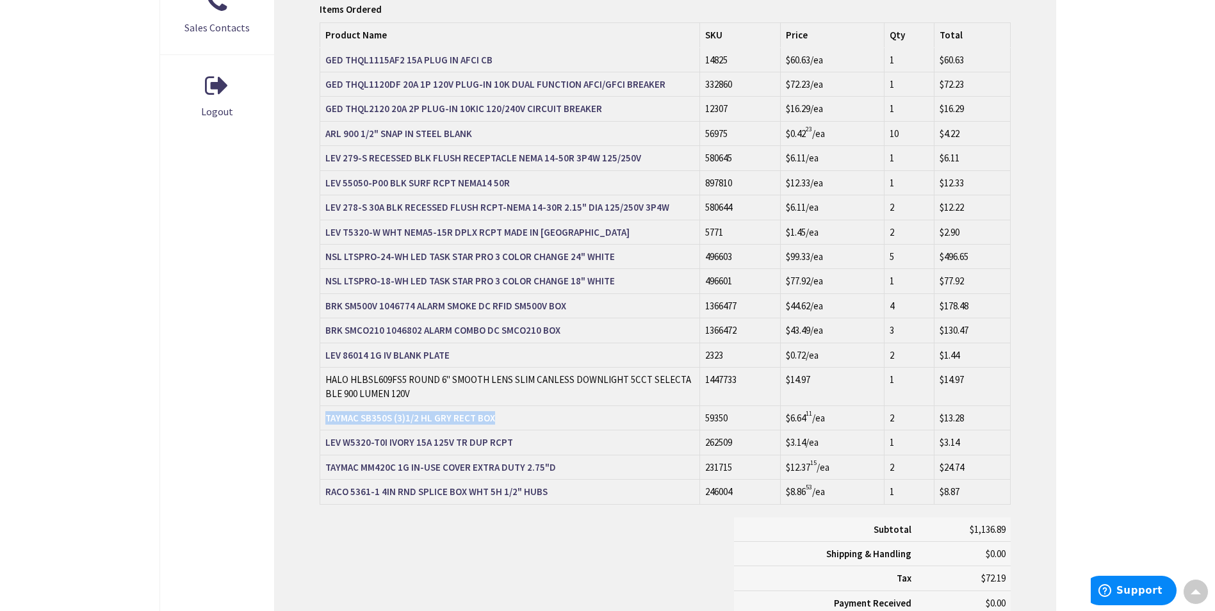
drag, startPoint x: 324, startPoint y: 387, endPoint x: 498, endPoint y: 396, distance: 174.5
click at [498, 405] on td "TAYMAC SB350S (3)1/2 HL GRY RECT BOX" at bounding box center [510, 417] width 380 height 24
copy strong "TAYMAC SB350S (3)1/2 HL GRY RECT BOX"
drag, startPoint x: 322, startPoint y: 437, endPoint x: 552, endPoint y: 441, distance: 230.0
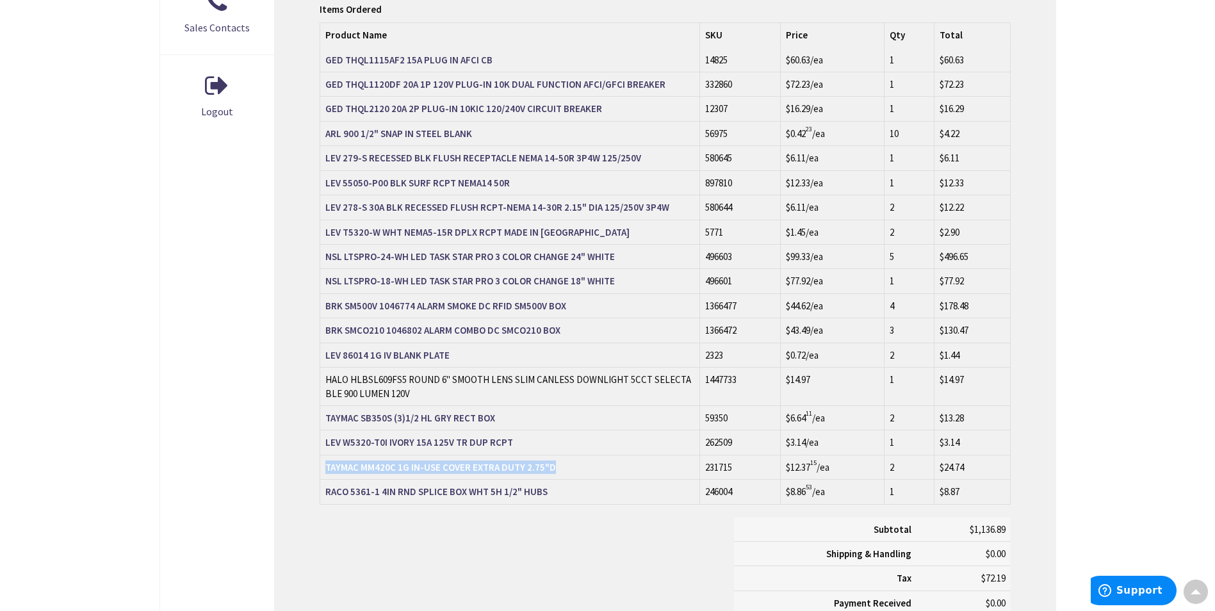
click at [552, 455] on td "TAYMAC MM420C 1G IN-USE COVER EXTRA DUTY 2.75"D" at bounding box center [510, 467] width 380 height 24
copy strong "TAYMAC MM420C 1G IN-USE COVER EXTRA DUTY 2.75"D"
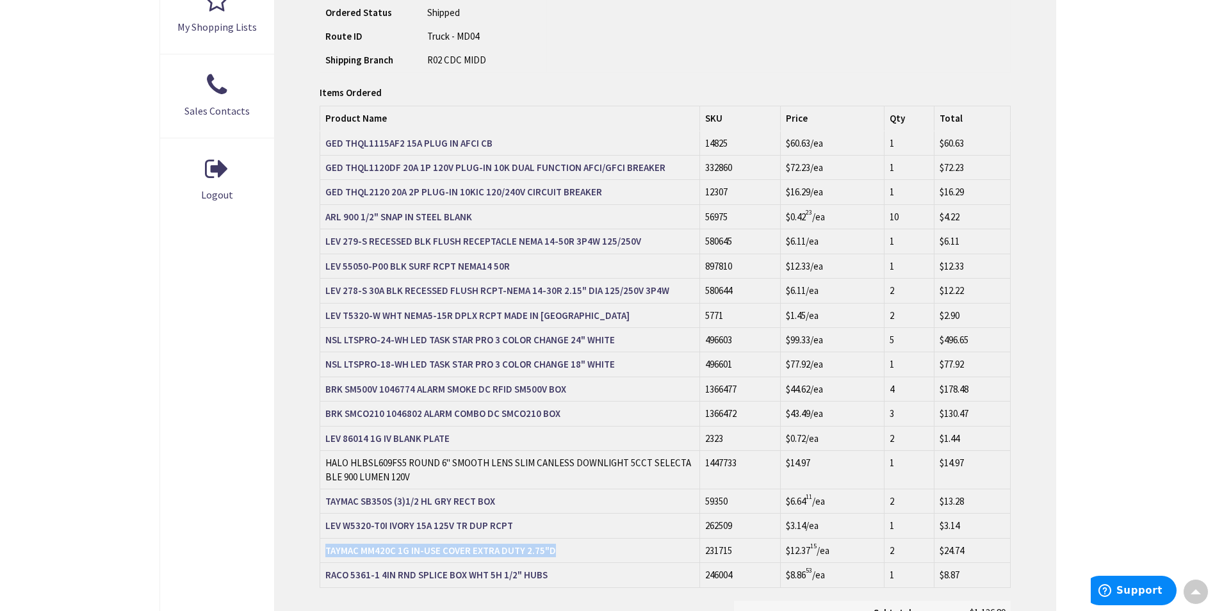
scroll to position [576, 0]
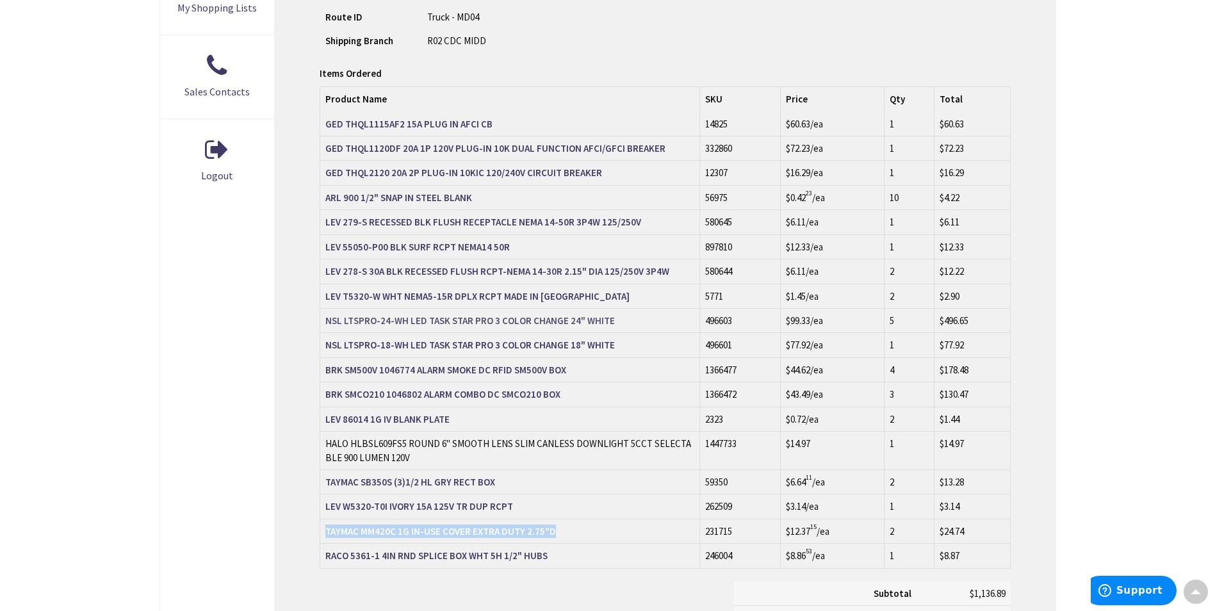
click at [382, 315] on strong "NSL LTSPRO-24-WH LED TASK STAR PRO 3 COLOR CHANGE 24" WHITE" at bounding box center [470, 321] width 290 height 12
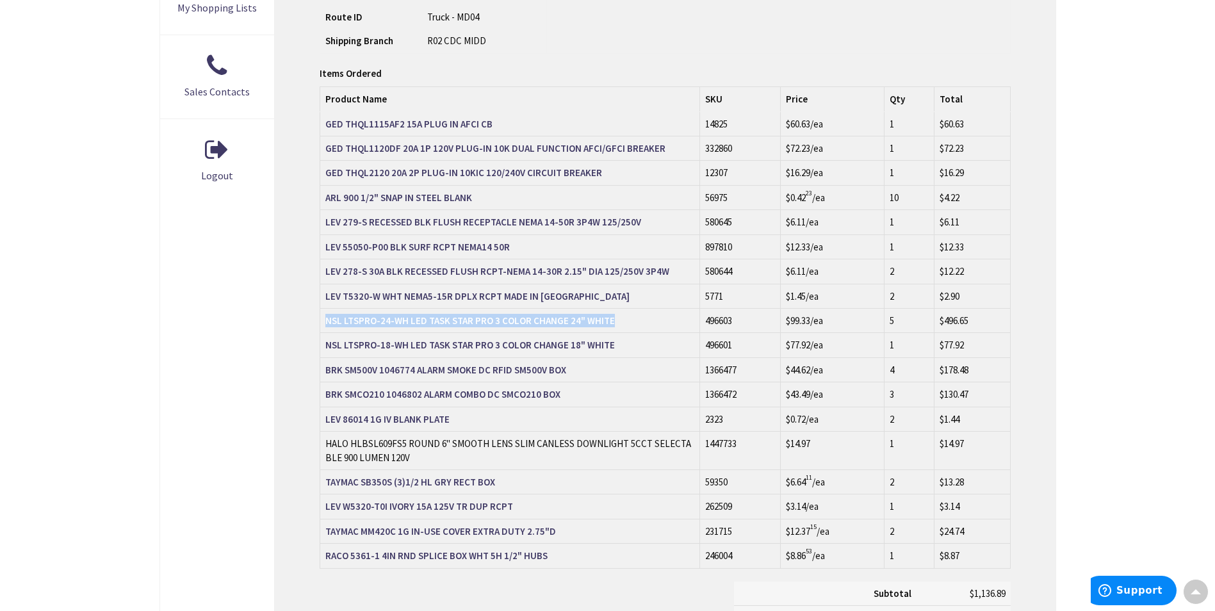
drag, startPoint x: 325, startPoint y: 292, endPoint x: 587, endPoint y: 302, distance: 262.8
click at [587, 308] on td "NSL LTSPRO-24-WH LED TASK STAR PRO 3 COLOR CHANGE 24" WHITE" at bounding box center [510, 320] width 380 height 24
copy strong "NSL LTSPRO-24-WH LED TASK STAR PRO 3 COLOR CHANGE 24" WHITE"
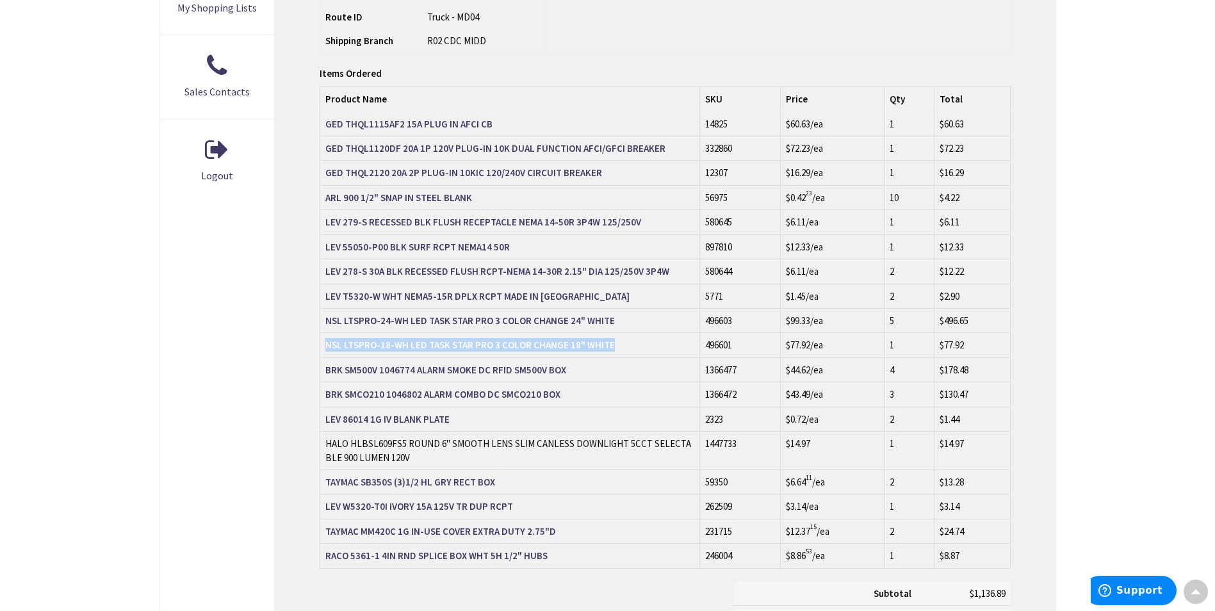
drag, startPoint x: 324, startPoint y: 315, endPoint x: 612, endPoint y: 316, distance: 288.2
click at [612, 333] on td "NSL LTSPRO-18-WH LED TASK STAR PRO 3 COLOR CHANGE 18" WHITE" at bounding box center [510, 345] width 380 height 24
copy strong "NSL LTSPRO-18-WH LED TASK STAR PRO 3 COLOR CHANGE 18" WHITE"
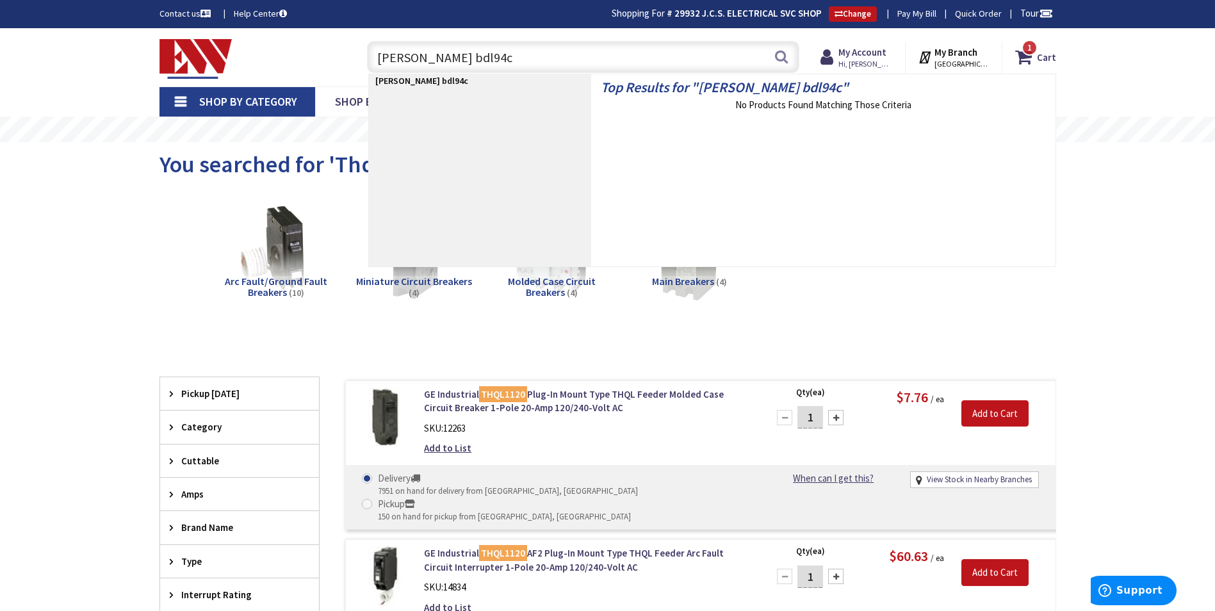
drag, startPoint x: 416, startPoint y: 58, endPoint x: 357, endPoint y: 58, distance: 58.9
click at [357, 58] on div "bodine bdl94c bodine bdl94c Search 1" at bounding box center [580, 56] width 458 height 41
type input "bdl94c"
click at [883, 56] on strong "My Account" at bounding box center [862, 52] width 48 height 12
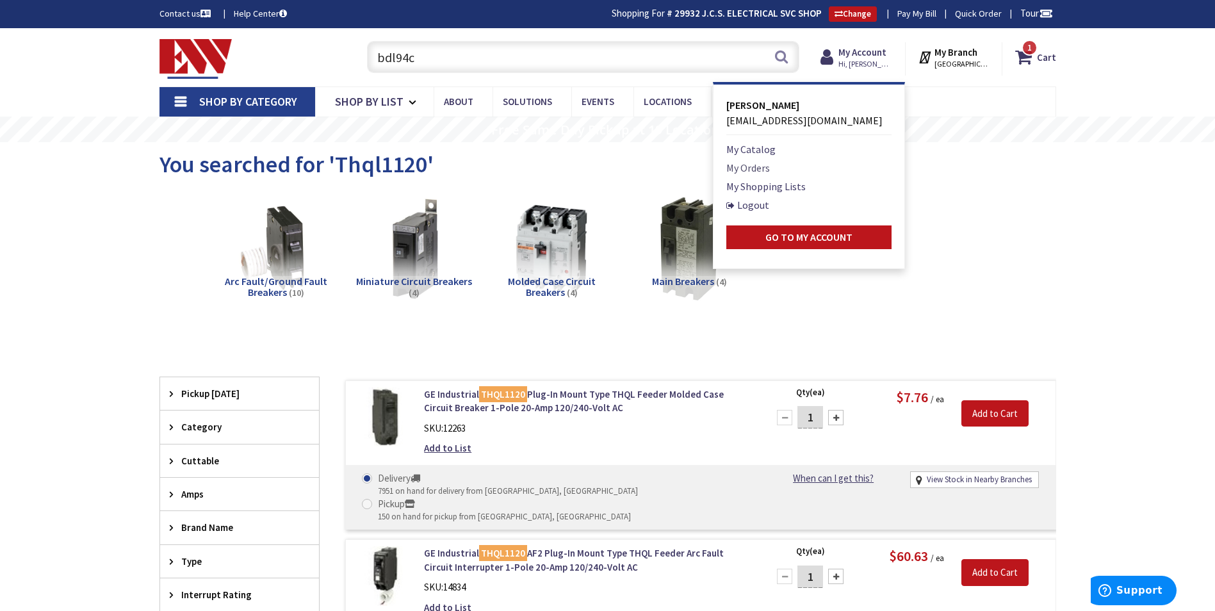
click at [770, 168] on link "My Orders" at bounding box center [748, 167] width 44 height 15
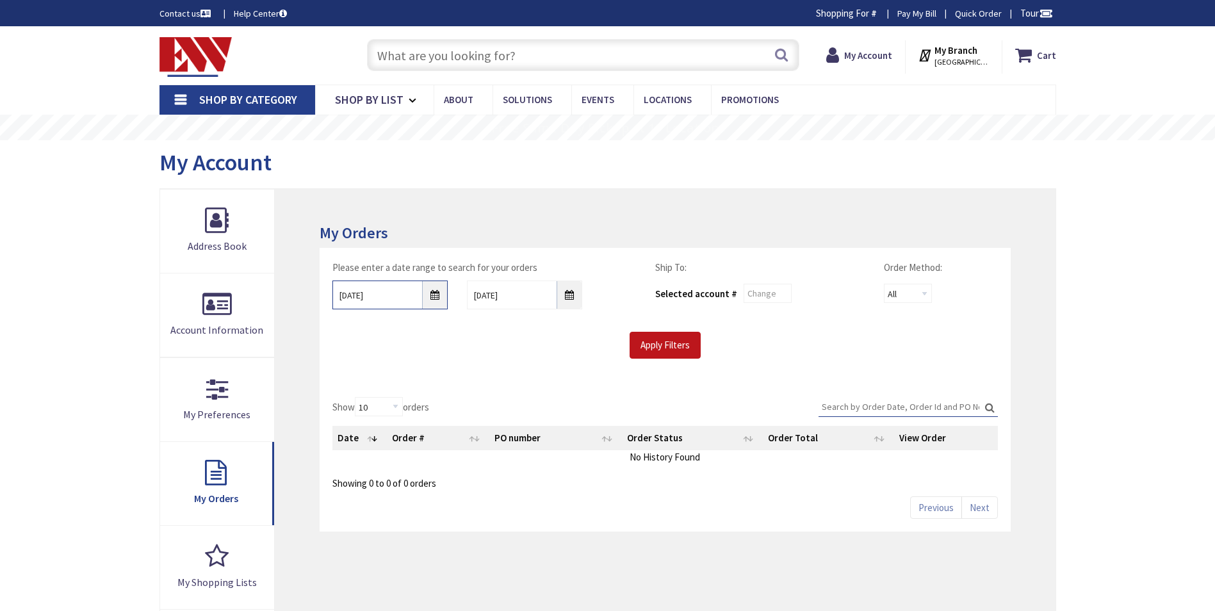
click at [430, 295] on input "9/24/2025" at bounding box center [389, 295] width 115 height 29
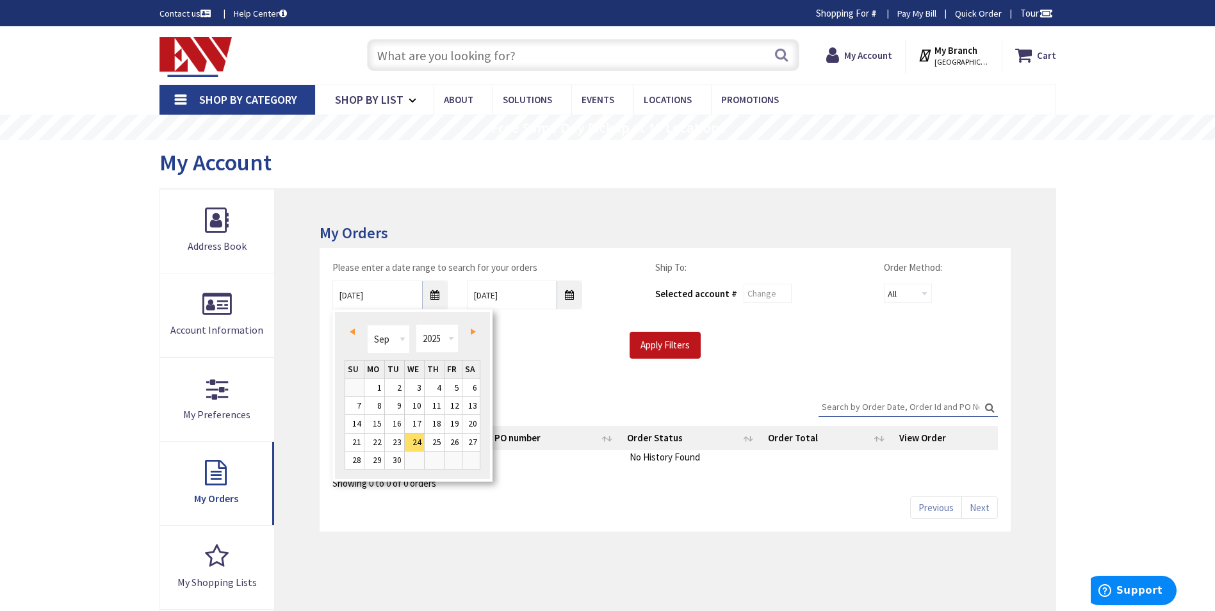
click at [348, 329] on link "Prev" at bounding box center [354, 331] width 17 height 17
click at [399, 382] on link "1" at bounding box center [394, 387] width 19 height 17
type input "07/01/2025"
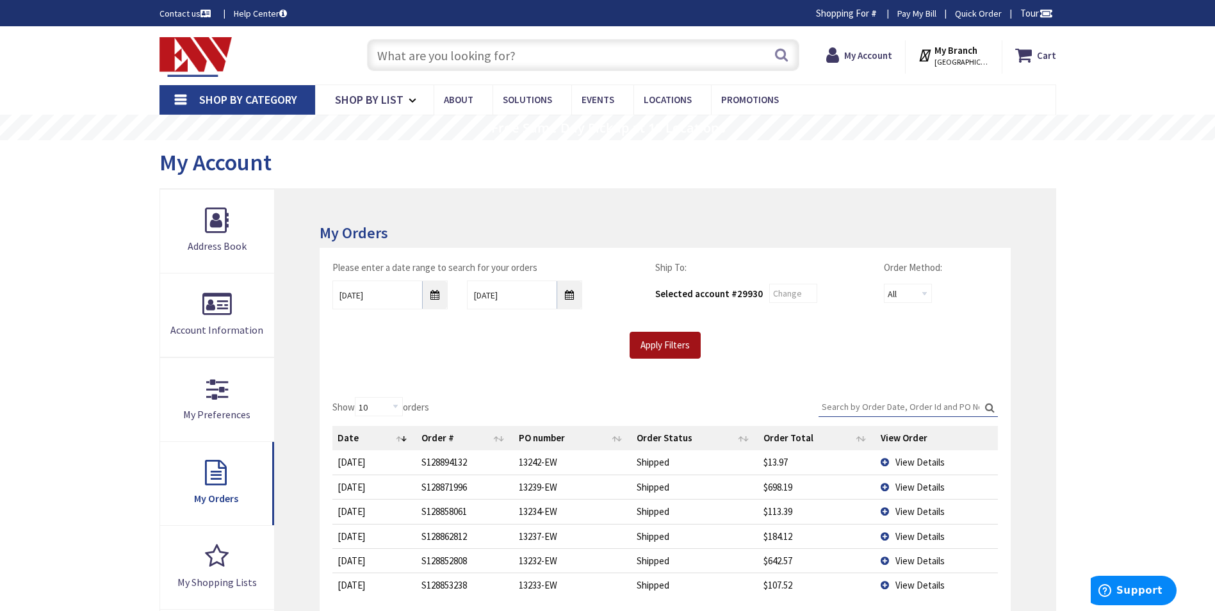
click at [658, 332] on input "Apply Filters" at bounding box center [665, 345] width 71 height 27
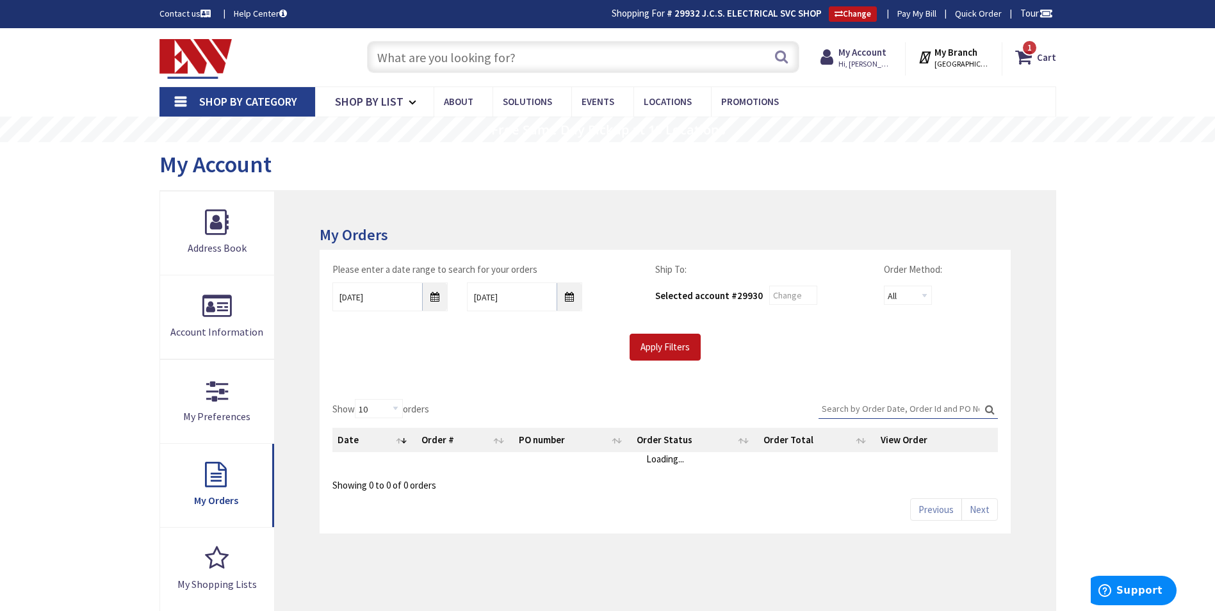
click at [899, 404] on input "Search:" at bounding box center [908, 408] width 179 height 19
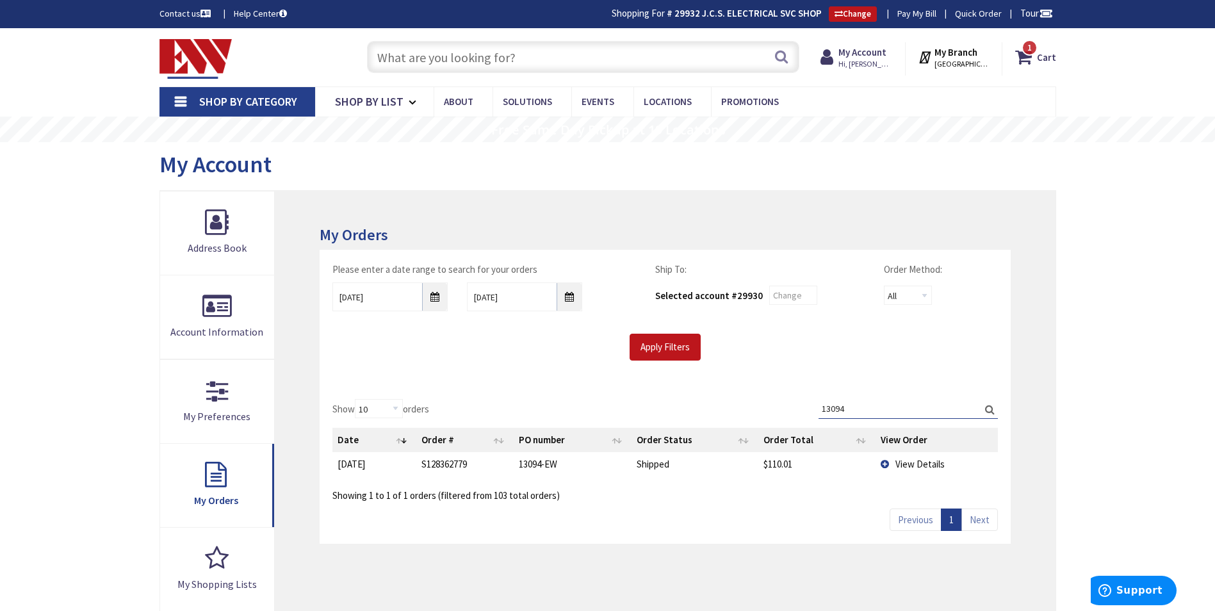
type input "13094"
click at [902, 466] on span "View Details" at bounding box center [919, 464] width 49 height 12
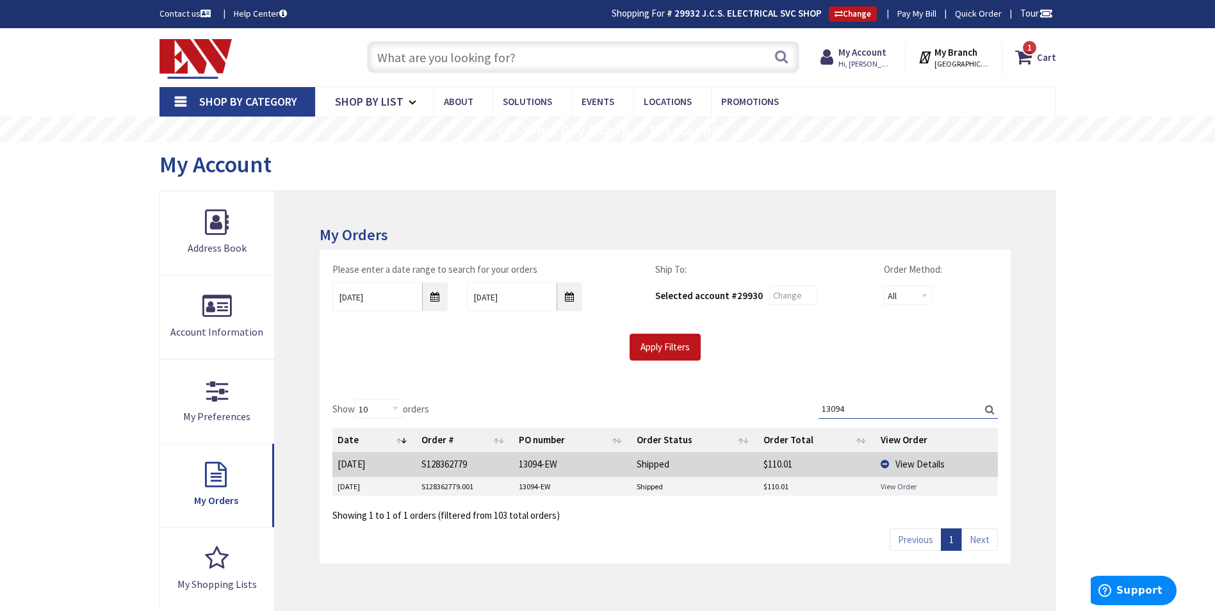
click at [902, 484] on link "View Order" at bounding box center [899, 486] width 36 height 11
click at [492, 62] on input "text" at bounding box center [583, 57] width 432 height 32
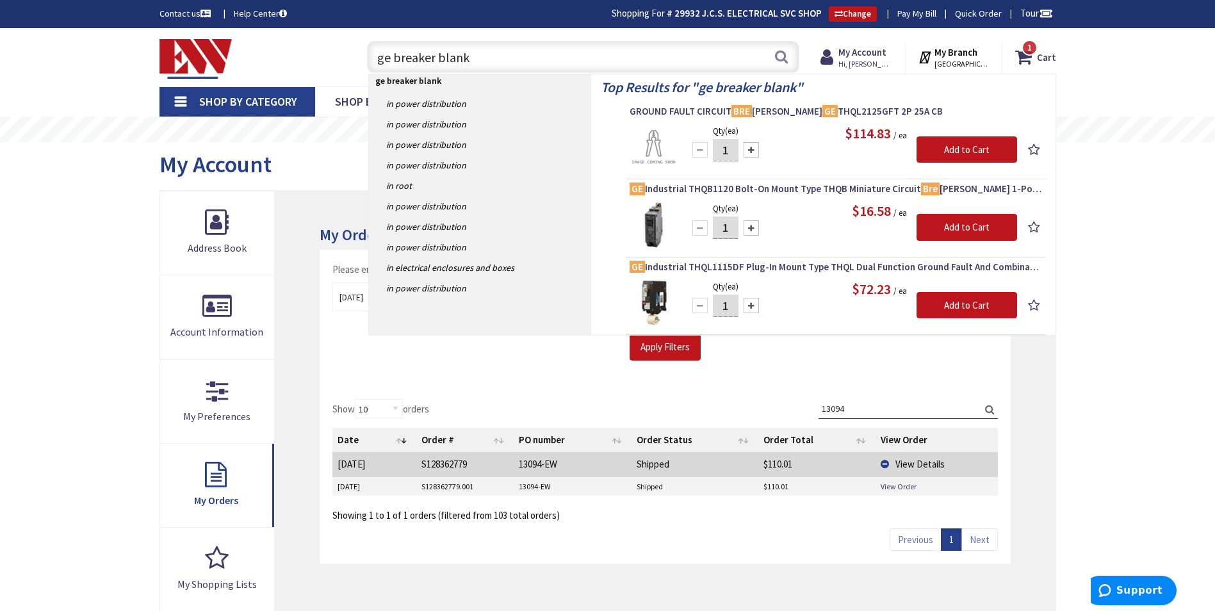
type input "ge breaker blanks"
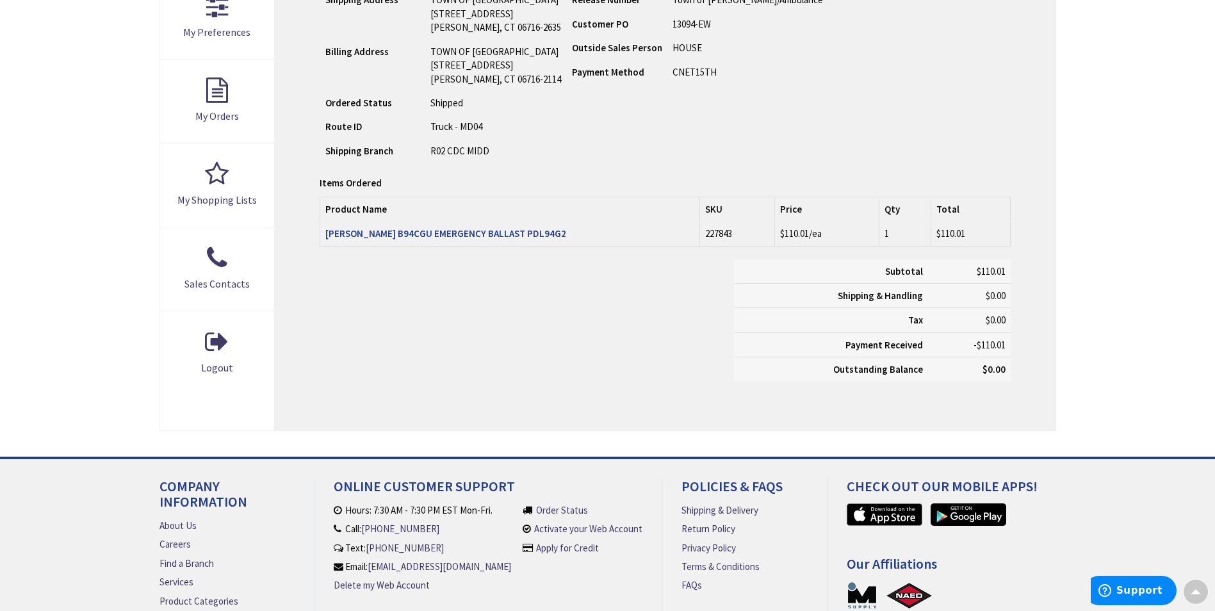
scroll to position [386, 0]
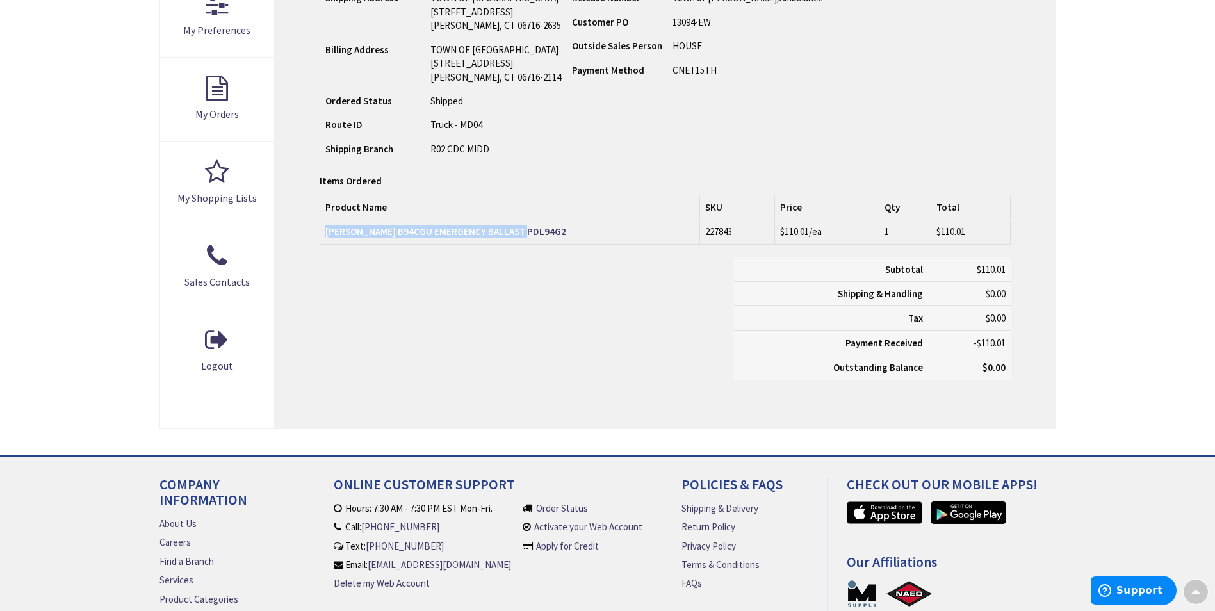
drag, startPoint x: 324, startPoint y: 231, endPoint x: 527, endPoint y: 233, distance: 202.4
click at [527, 233] on td "[PERSON_NAME] B94CGU EMERGENCY BALLAST PDL94G2" at bounding box center [510, 232] width 380 height 24
copy strong "[PERSON_NAME] B94CGU EMERGENCY BALLAST PDL94G2"
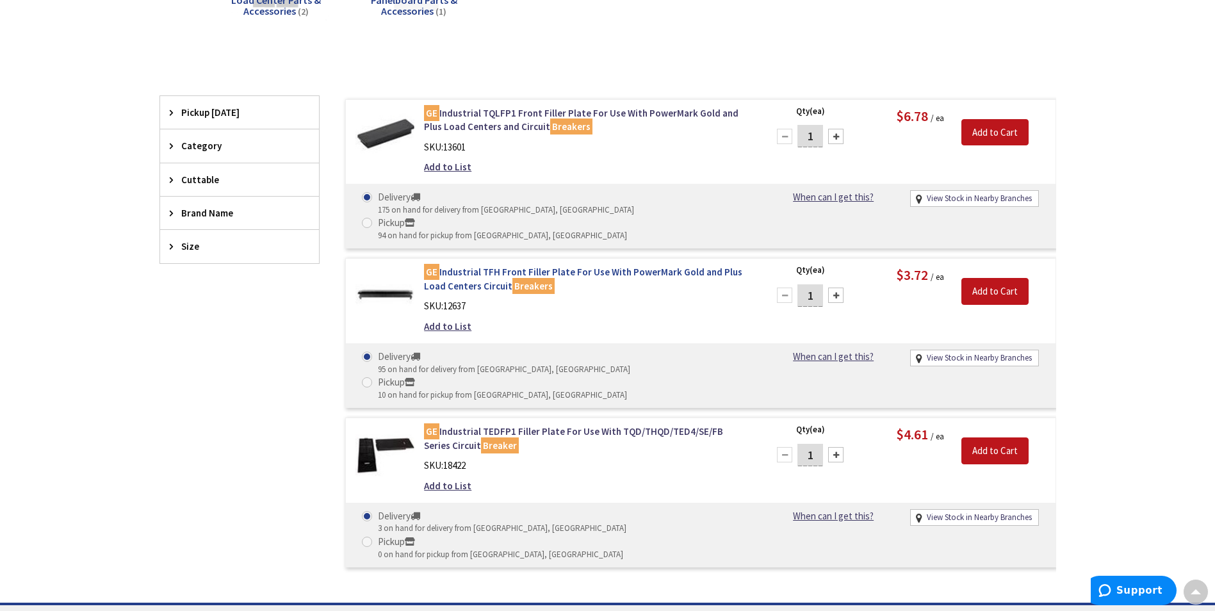
scroll to position [258, 0]
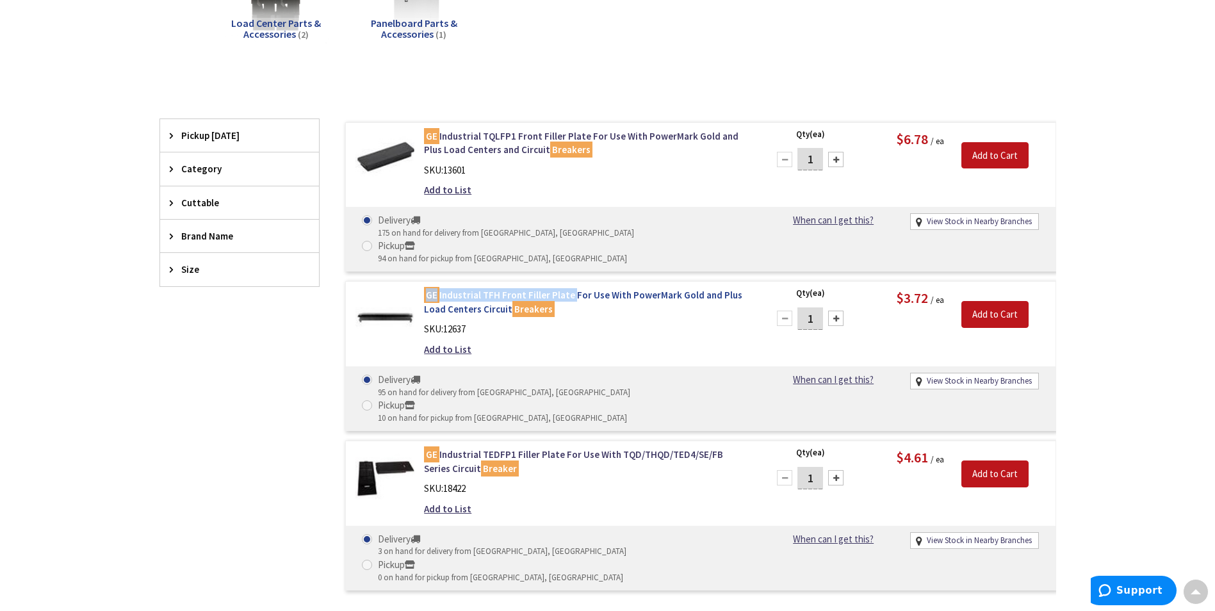
drag, startPoint x: 423, startPoint y: 267, endPoint x: 569, endPoint y: 268, distance: 146.7
click at [569, 288] on div "GE Industrial TFH Front Filler Plate For Use With PowerMark Gold and Plus Load …" at bounding box center [586, 325] width 345 height 74
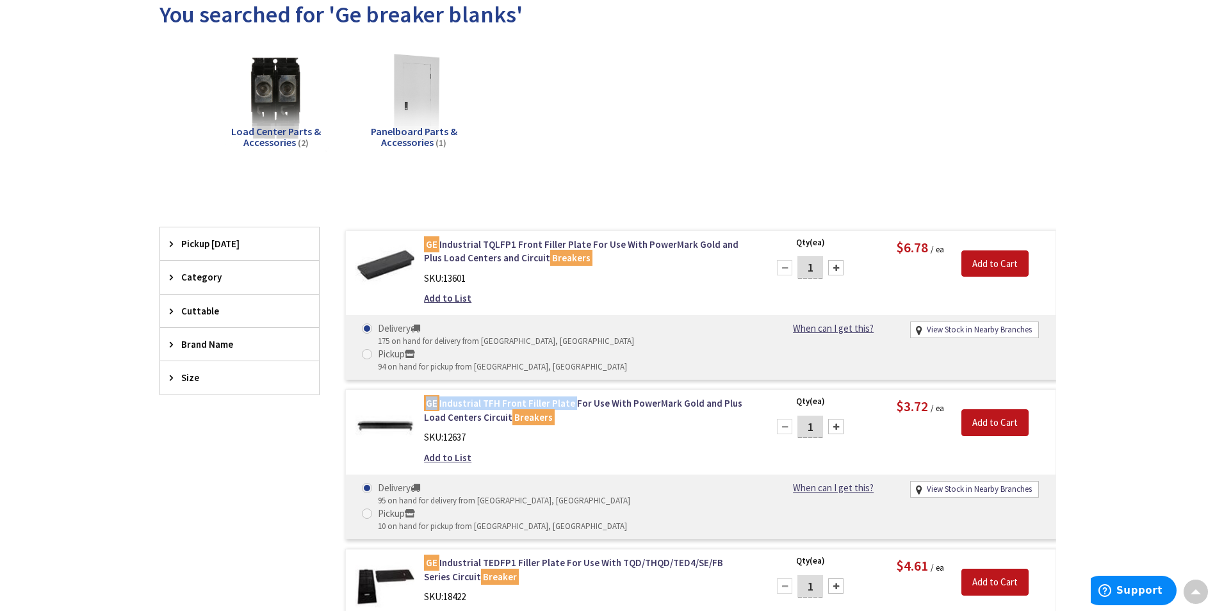
scroll to position [0, 0]
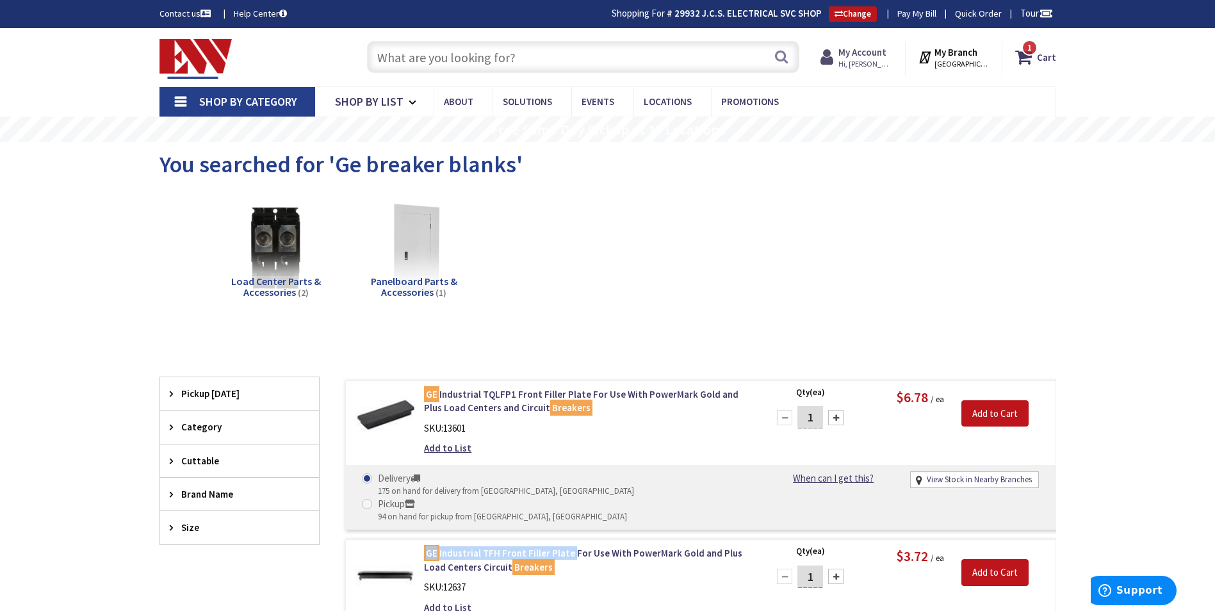
click at [863, 56] on strong "My Account" at bounding box center [862, 52] width 48 height 12
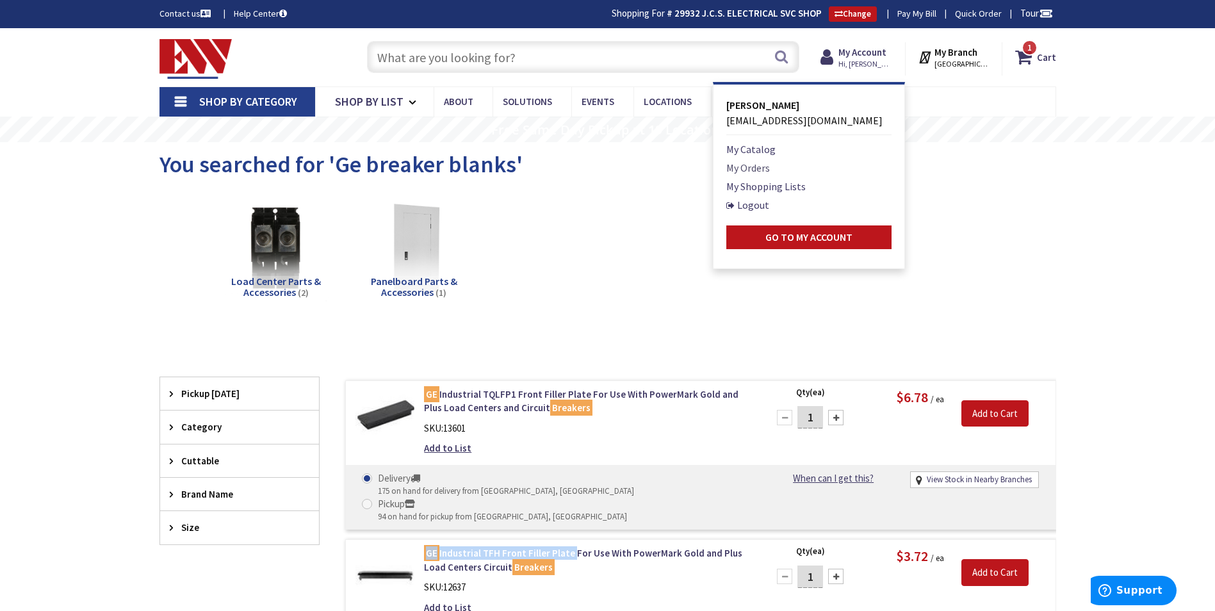
click at [765, 169] on link "My Orders" at bounding box center [748, 167] width 44 height 15
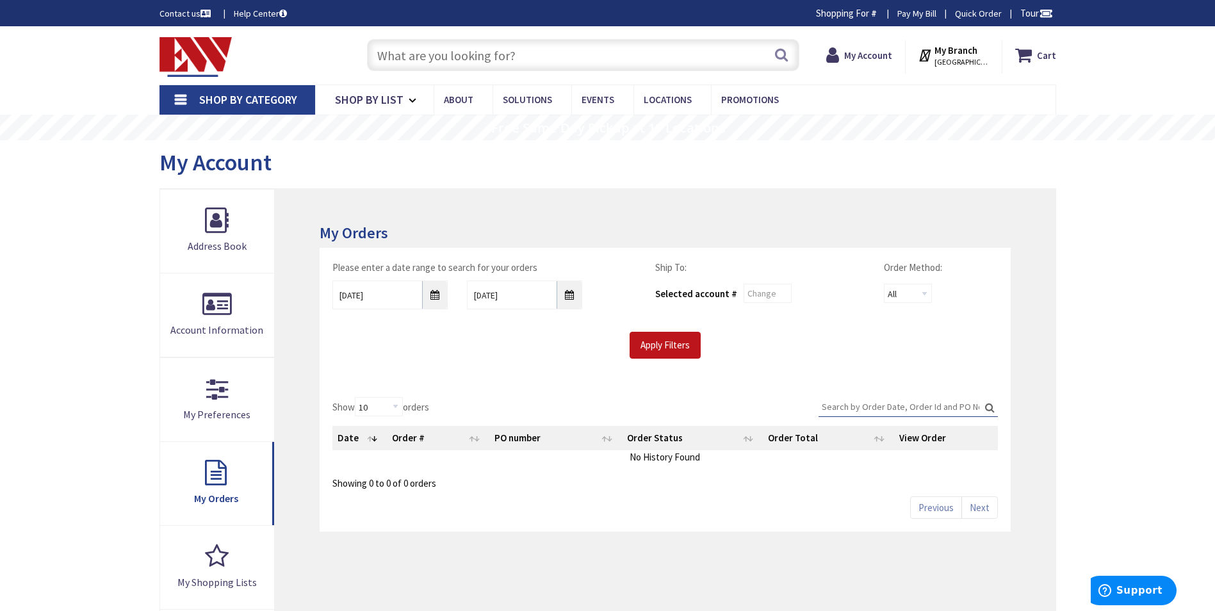
click at [880, 404] on input "Search:" at bounding box center [908, 406] width 179 height 19
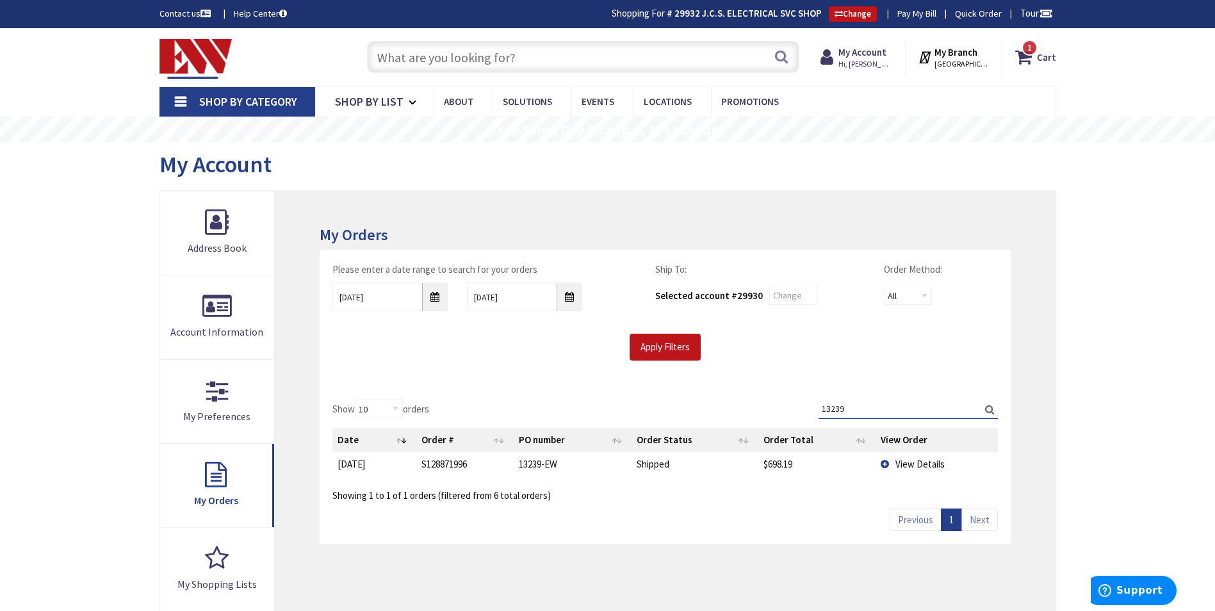
type input "13239"
click at [902, 462] on span "View Details" at bounding box center [919, 464] width 49 height 12
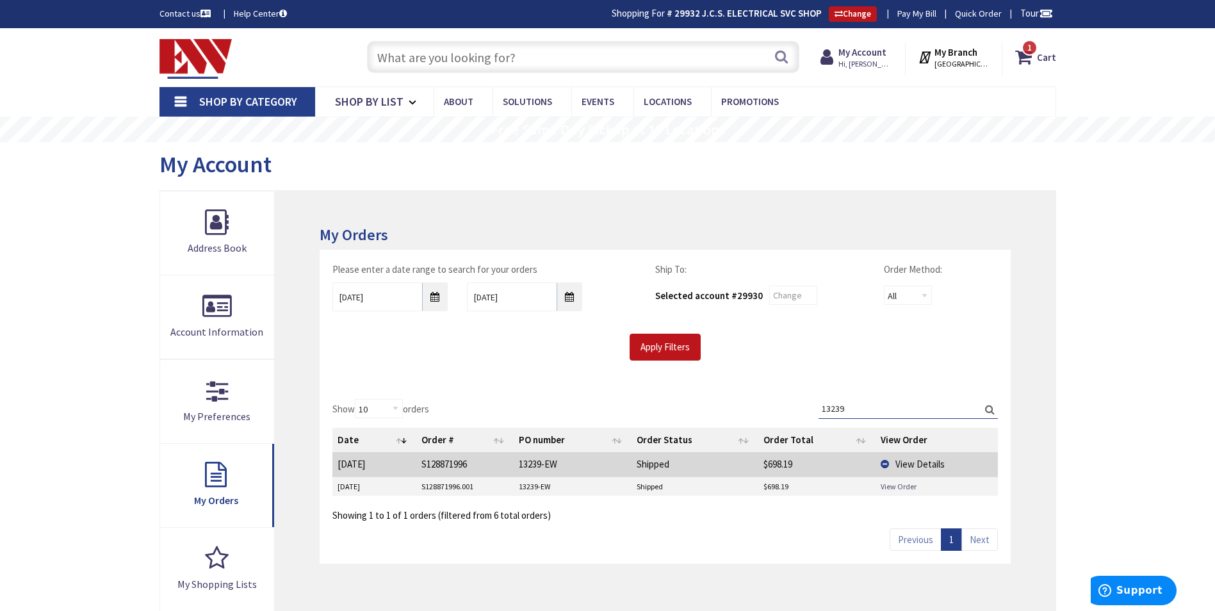
click at [903, 486] on link "View Order" at bounding box center [899, 486] width 36 height 11
click at [525, 60] on input "text" at bounding box center [583, 57] width 432 height 32
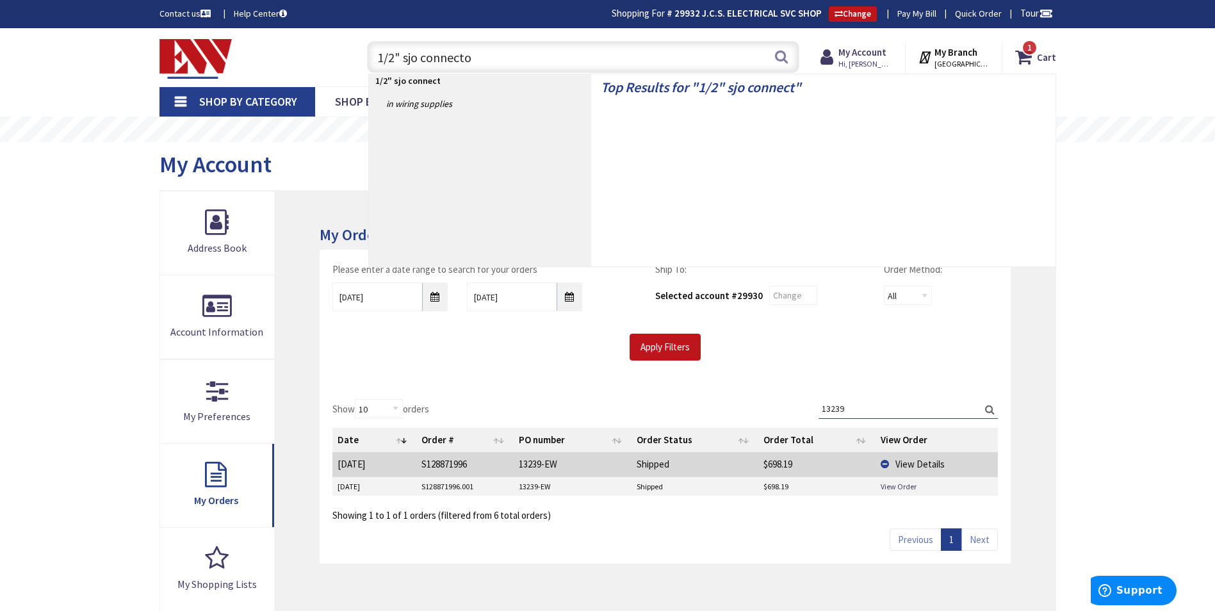
type input "1/2" sjo connector"
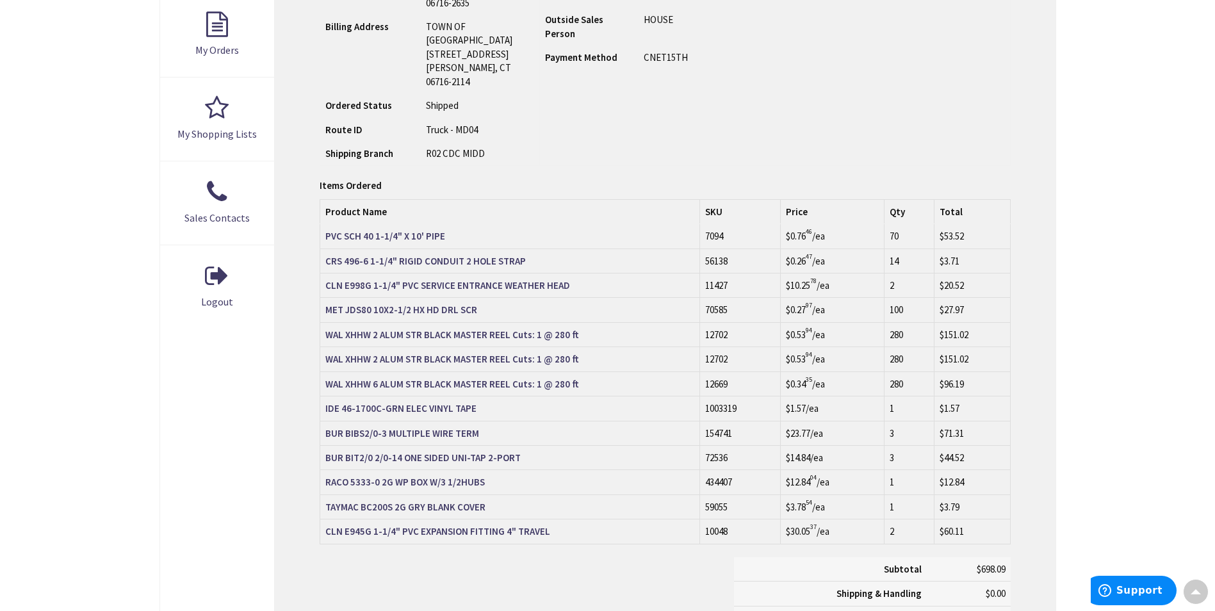
scroll to position [450, 0]
drag, startPoint x: 323, startPoint y: 507, endPoint x: 501, endPoint y: 504, distance: 177.4
click at [501, 519] on td "CLN E945G 1-1/4" PVC EXPANSION FITTING 4" TRAVEL" at bounding box center [510, 531] width 380 height 24
copy strong "CLN E945G 1-1/4" PVC EXPANSION FITTING"
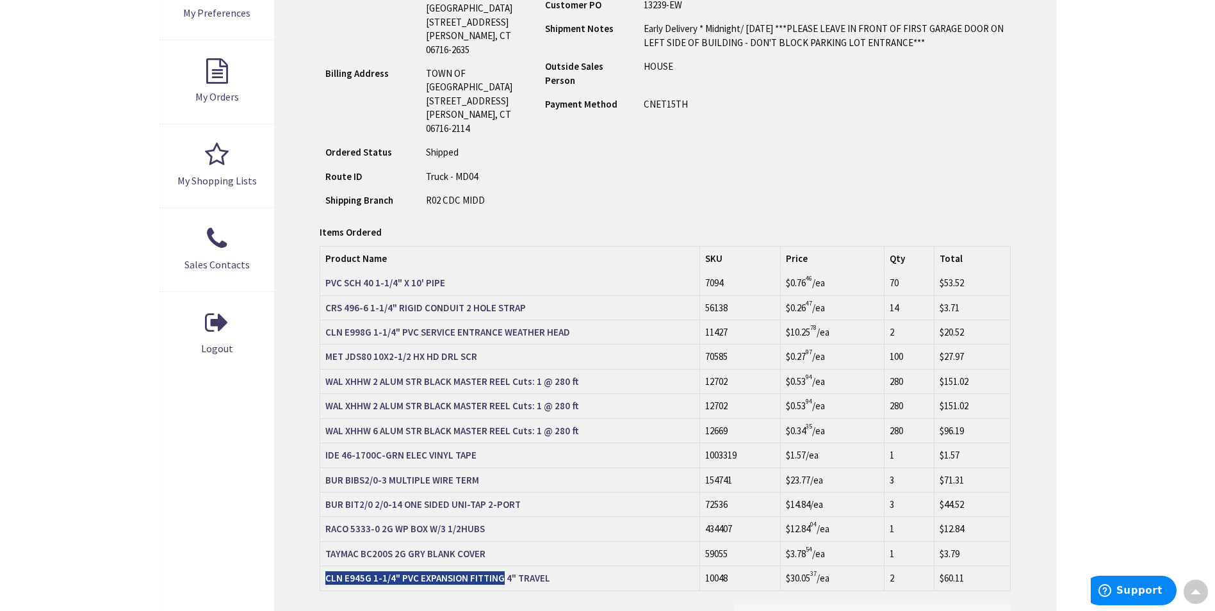
scroll to position [386, 0]
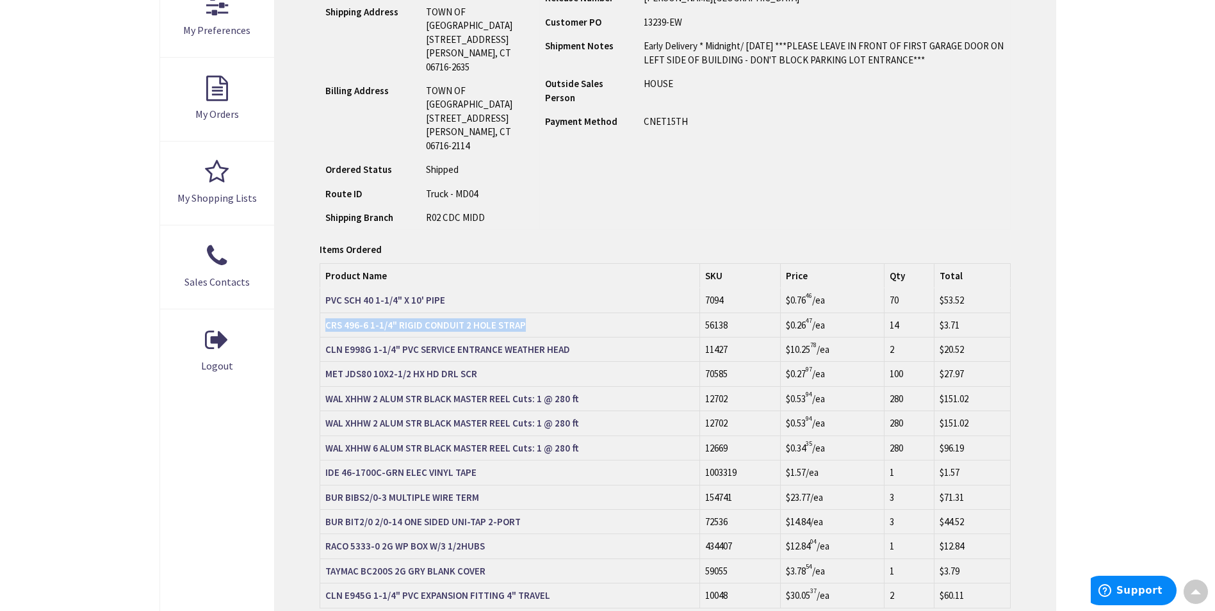
drag, startPoint x: 323, startPoint y: 296, endPoint x: 524, endPoint y: 301, distance: 201.2
click at [524, 313] on td "CRS 496-6 1-1/4" RIGID CONDUIT 2 HOLE STRAP" at bounding box center [510, 325] width 380 height 24
copy strong "CRS 496-6 1-1/4" RIGID CONDUIT 2 HOLE STRAP"
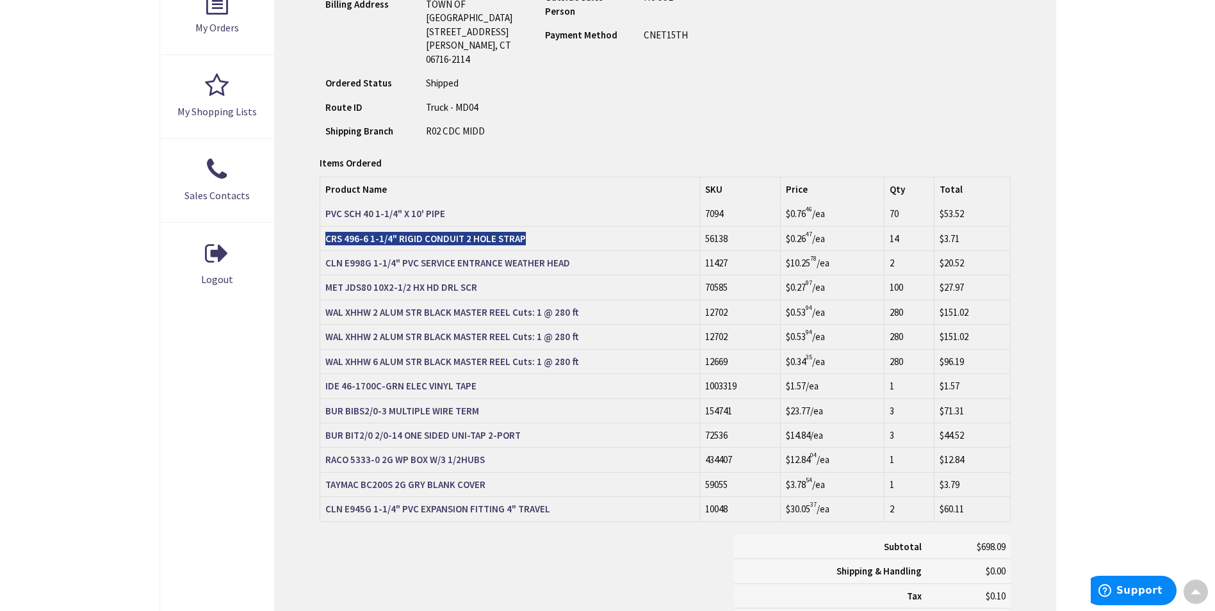
scroll to position [450, 0]
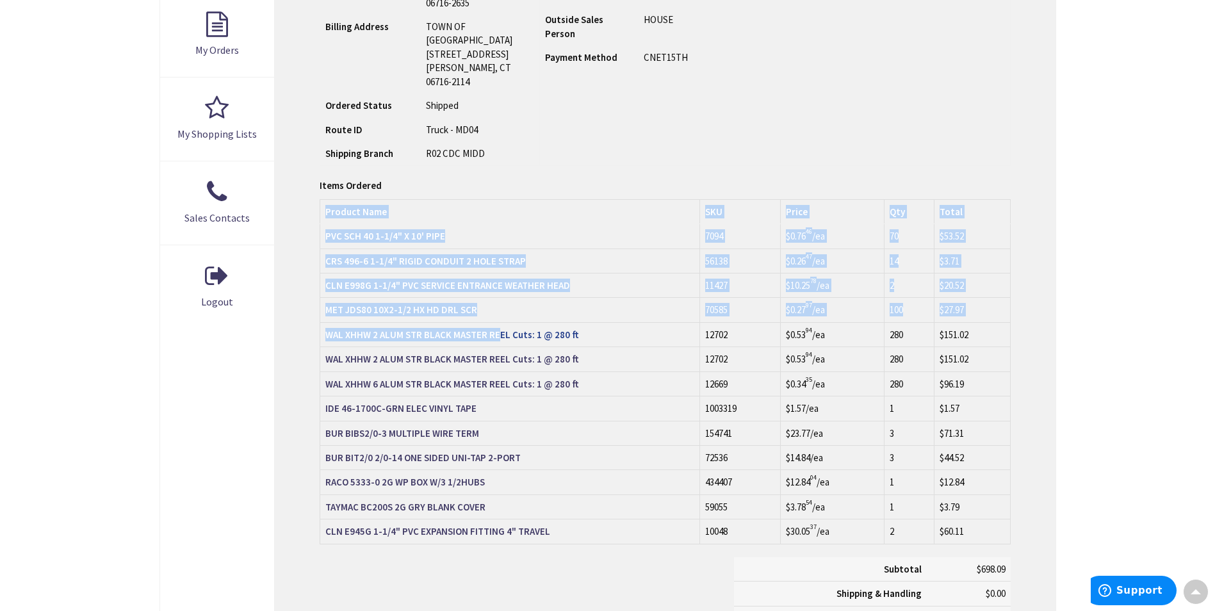
drag, startPoint x: 318, startPoint y: 304, endPoint x: 496, endPoint y: 306, distance: 178.7
click at [496, 306] on div "Order Information Download Invoice Print This Page Order #S128871996.001 Ship-T…" at bounding box center [665, 235] width 780 height 988
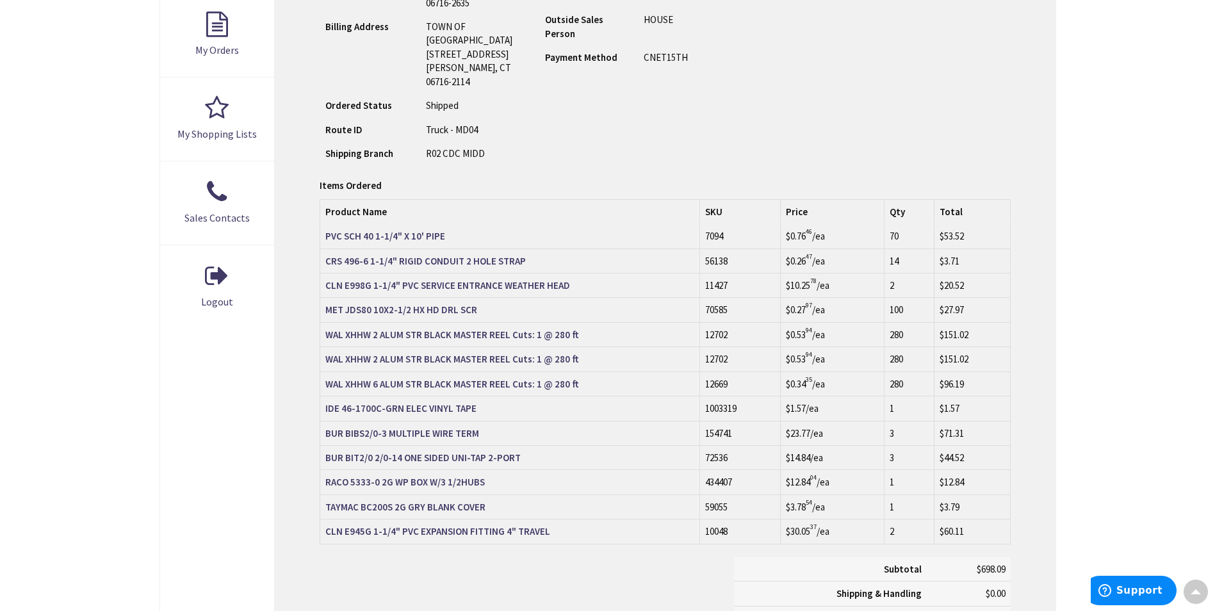
click at [230, 412] on div "Address Book Account Information My Preferences My Orders My Shopping Lists Sal…" at bounding box center [217, 235] width 115 height 988
drag, startPoint x: 323, startPoint y: 308, endPoint x: 453, endPoint y: 311, distance: 129.4
click at [453, 322] on td "WAL XHHW 2 ALUM STR BLACK MASTER REEL Cuts: 1 @ 280 ft" at bounding box center [510, 334] width 380 height 24
copy strong "WAL XHHW 2 ALUM STR BLACK"
drag, startPoint x: 322, startPoint y: 355, endPoint x: 450, endPoint y: 354, distance: 128.8
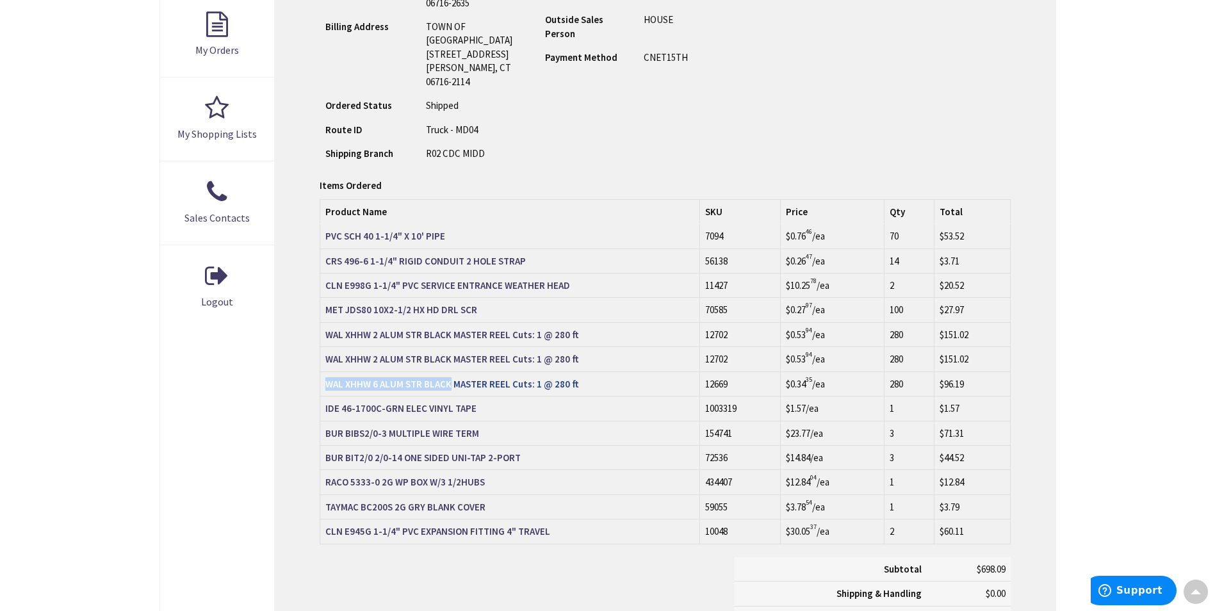
click at [450, 372] on td "WAL XHHW 6 ALUM STR BLACK MASTER REEL Cuts: 1 @ 280 ft" at bounding box center [510, 384] width 380 height 24
copy strong "WAL XHHW 6 ALUM STR BLACK"
drag, startPoint x: 322, startPoint y: 258, endPoint x: 566, endPoint y: 259, distance: 244.7
click at [566, 274] on td "CLN E998G 1-1/4" PVC SERVICE ENTRANCE WEATHER HEAD" at bounding box center [510, 286] width 380 height 24
copy strong "CLN E998G 1-1/4" PVC SERVICE ENTRANCE WEATHER HEAD"
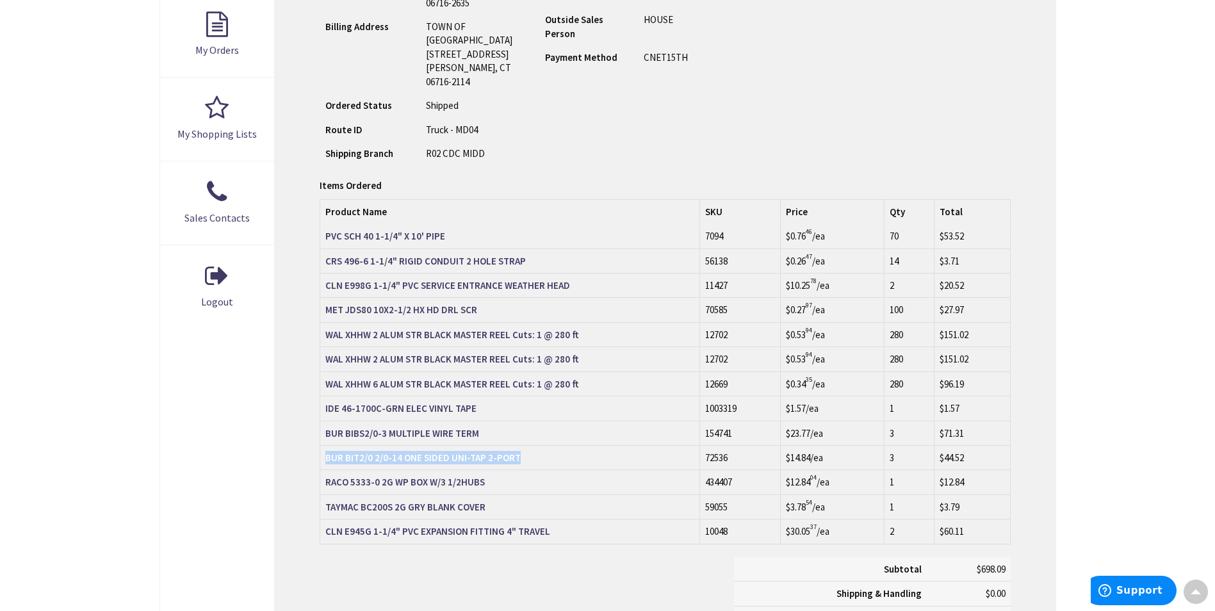
drag, startPoint x: 323, startPoint y: 430, endPoint x: 478, endPoint y: 439, distance: 154.6
click at [478, 445] on td "BUR BIT2/0 2/0-14 ONE SIDED UNI-TAP 2-PORT" at bounding box center [510, 457] width 380 height 24
copy strong "BUR BIT2/0 2/0-14 ONE SIDED UNI-TAP 2-PORT"
click at [445, 427] on strong "BUR BIBS2/0-3 MULTIPLE WIRE TERM" at bounding box center [402, 433] width 154 height 12
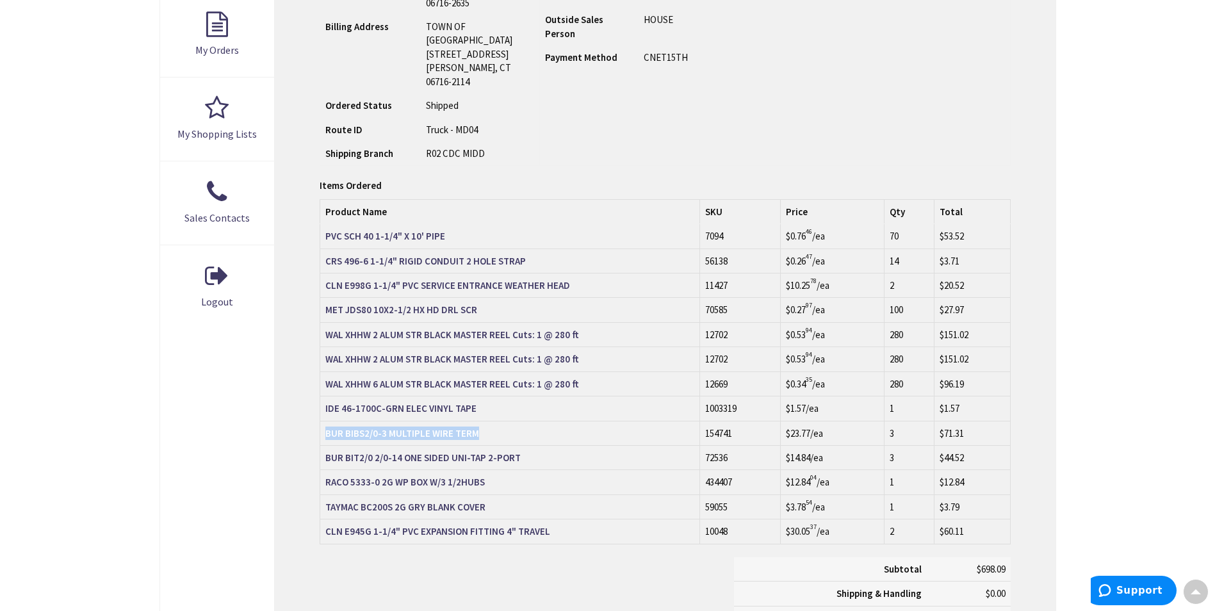
drag, startPoint x: 323, startPoint y: 404, endPoint x: 478, endPoint y: 406, distance: 154.4
click at [478, 421] on td "BUR BIBS2/0-3 MULTIPLE WIRE TERM" at bounding box center [510, 433] width 380 height 24
copy strong "BUR BIBS2/0-3 MULTIPLE WIRE TERM"
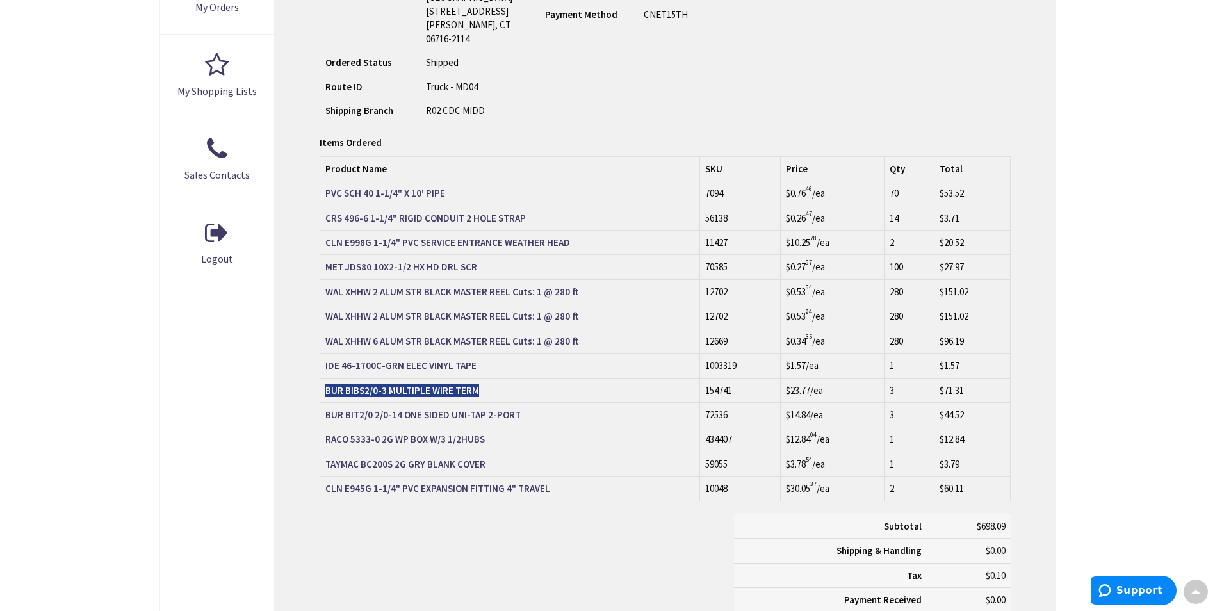
scroll to position [514, 0]
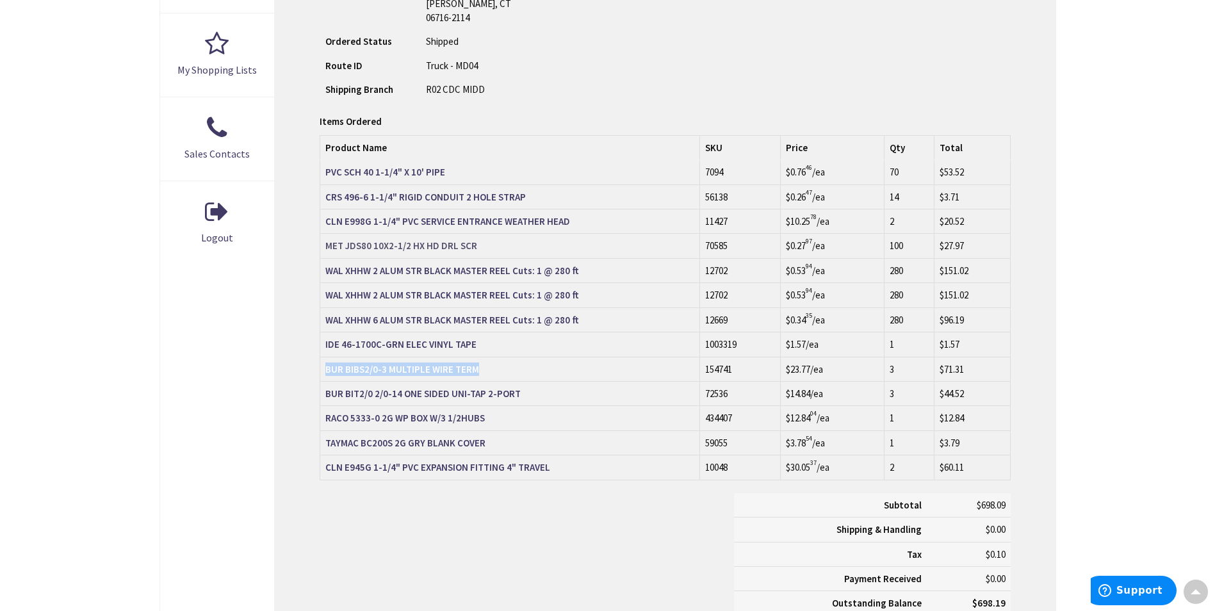
click at [361, 240] on strong "MET JDS80 10X2-1/2 HX HD DRL SCR" at bounding box center [401, 246] width 152 height 12
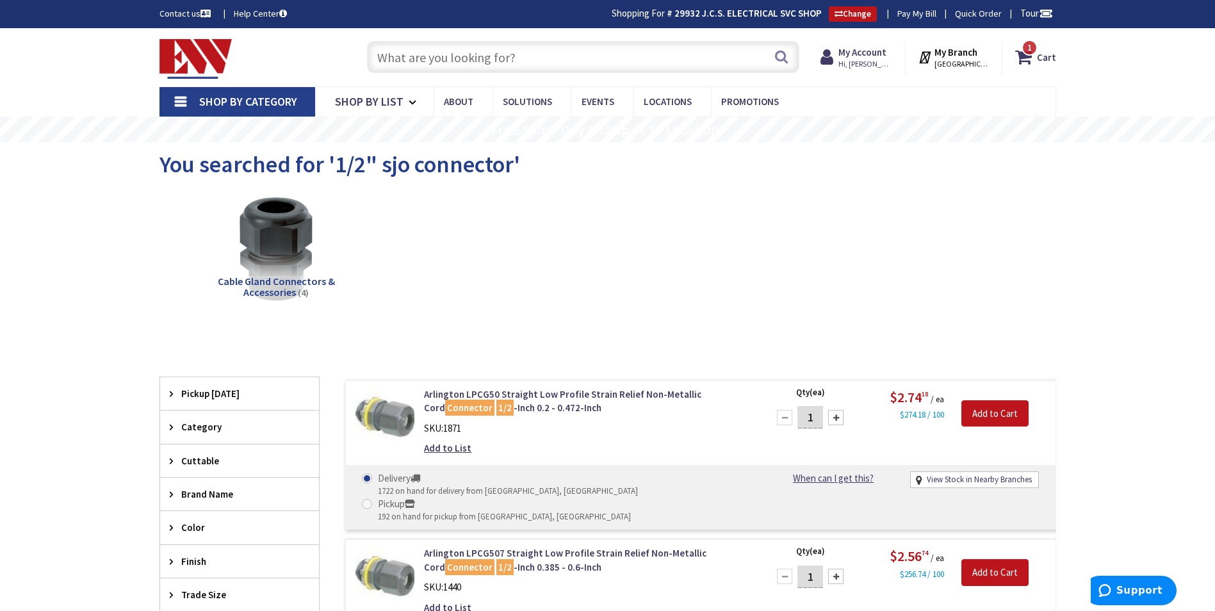
click at [485, 61] on input "text" at bounding box center [583, 57] width 432 height 32
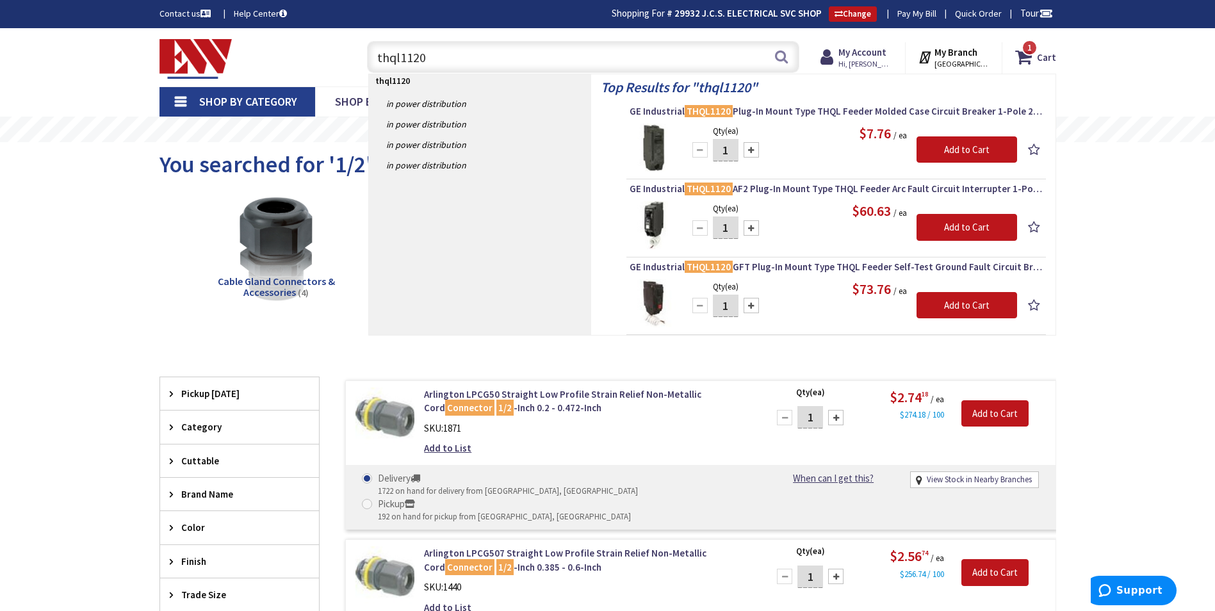
type input "thql1120"
click at [651, 151] on img at bounding box center [654, 148] width 48 height 48
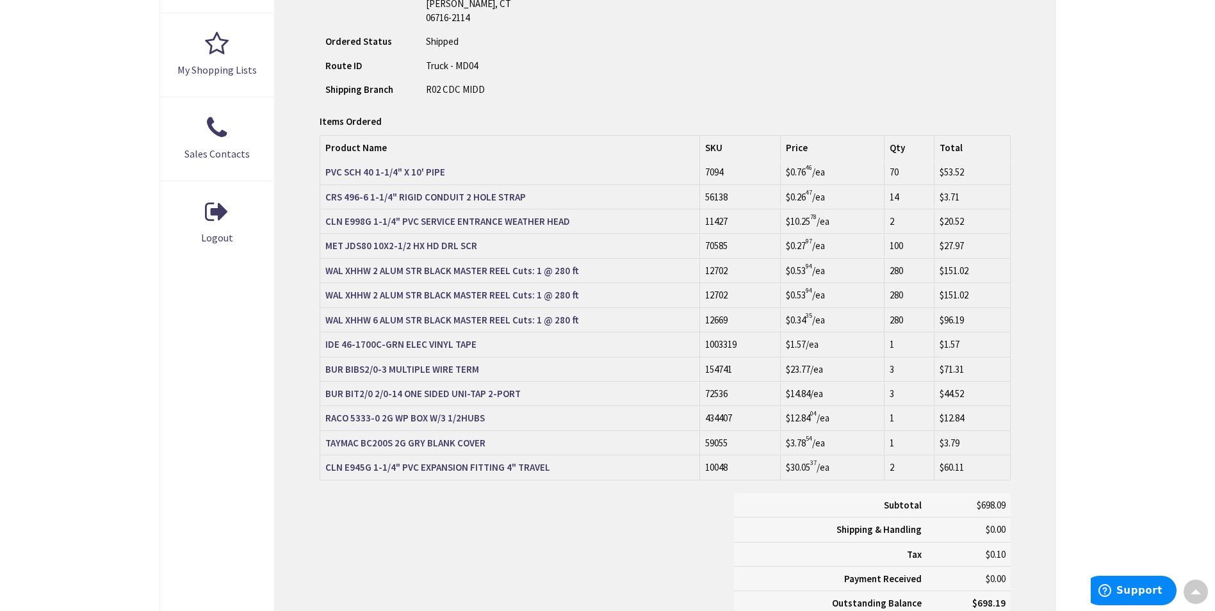
scroll to position [514, 0]
click at [435, 412] on strong "RACO 5333-0 2G WP BOX W/3 1/2HUBS" at bounding box center [404, 418] width 159 height 12
drag, startPoint x: 321, startPoint y: 409, endPoint x: 484, endPoint y: 426, distance: 164.2
click at [484, 430] on td "TAYMAC BC200S 2G GRY BLANK COVER" at bounding box center [510, 442] width 380 height 24
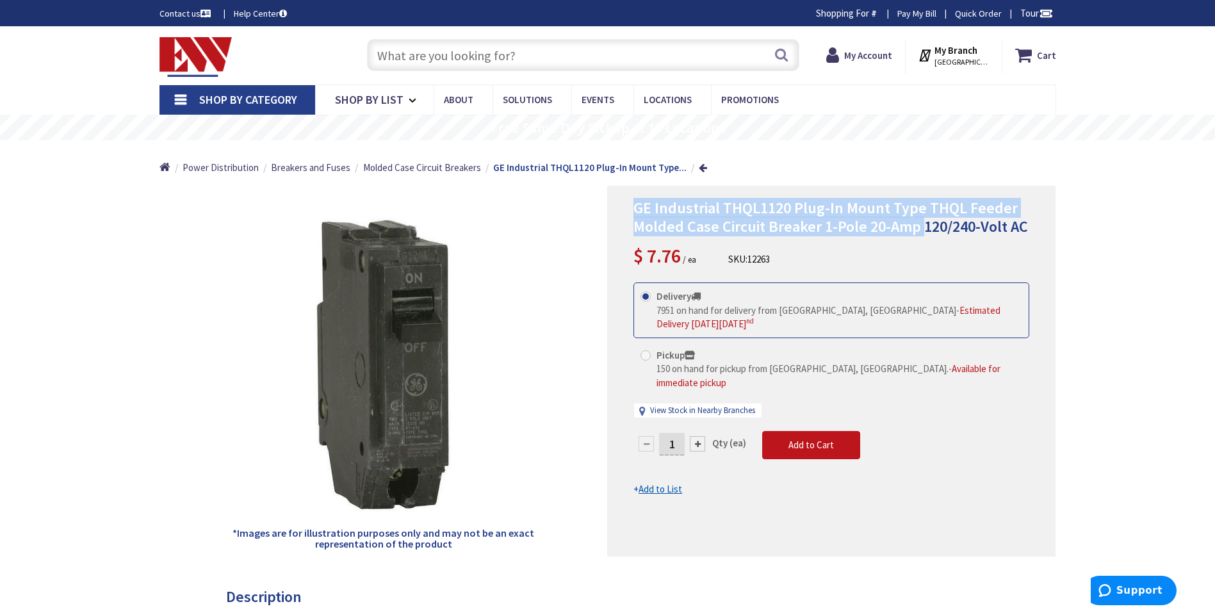
drag, startPoint x: 0, startPoint y: 0, endPoint x: 920, endPoint y: 227, distance: 948.0
click at [920, 227] on div "GE Industrial THQL1120 Plug-In Mount Type THQL Feeder Molded Case Circuit Break…" at bounding box center [831, 371] width 448 height 371
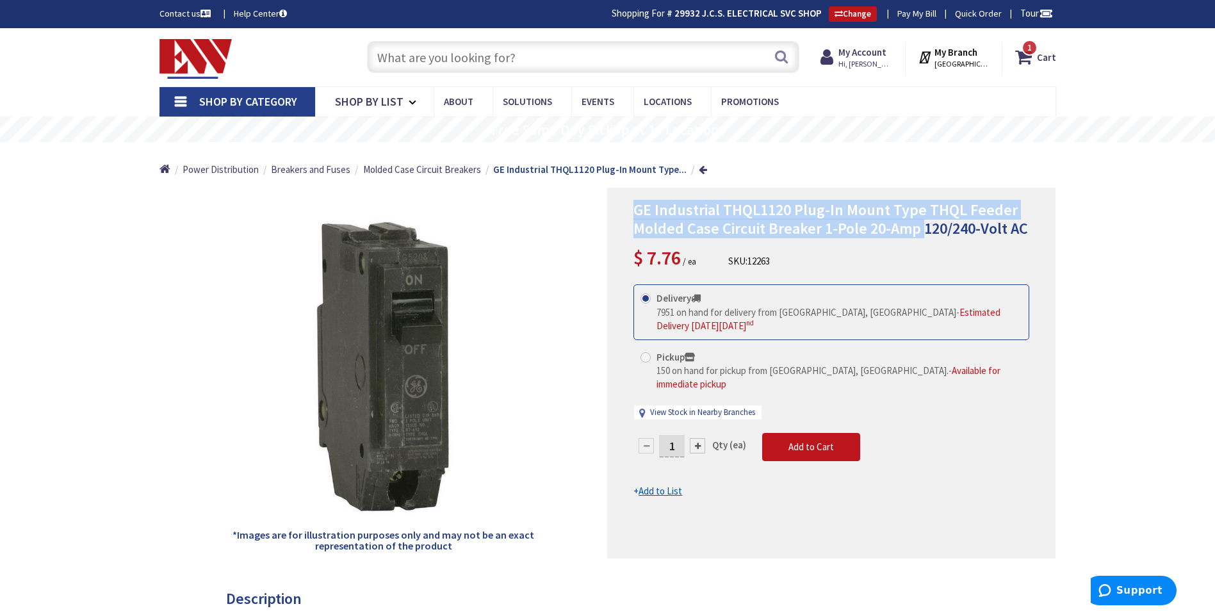
copy span "GE Industrial THQL1120 Plug-In Mount Type THQL Feeder Molded Case Circuit Break…"
